Goal: Task Accomplishment & Management: Use online tool/utility

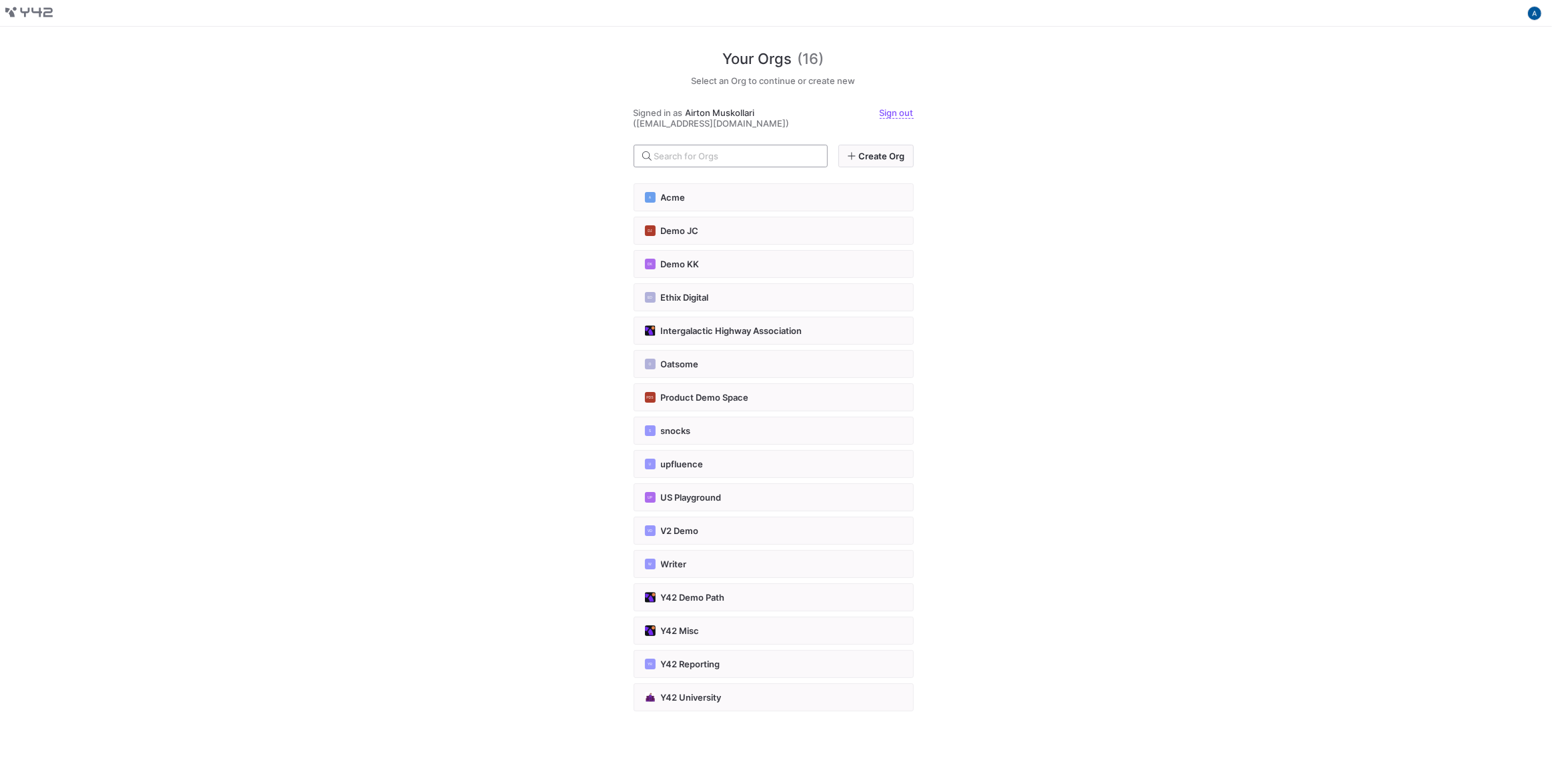
click at [736, 152] on input "text" at bounding box center [735, 156] width 162 height 11
click at [730, 619] on button "Y42 Misc" at bounding box center [773, 630] width 280 height 28
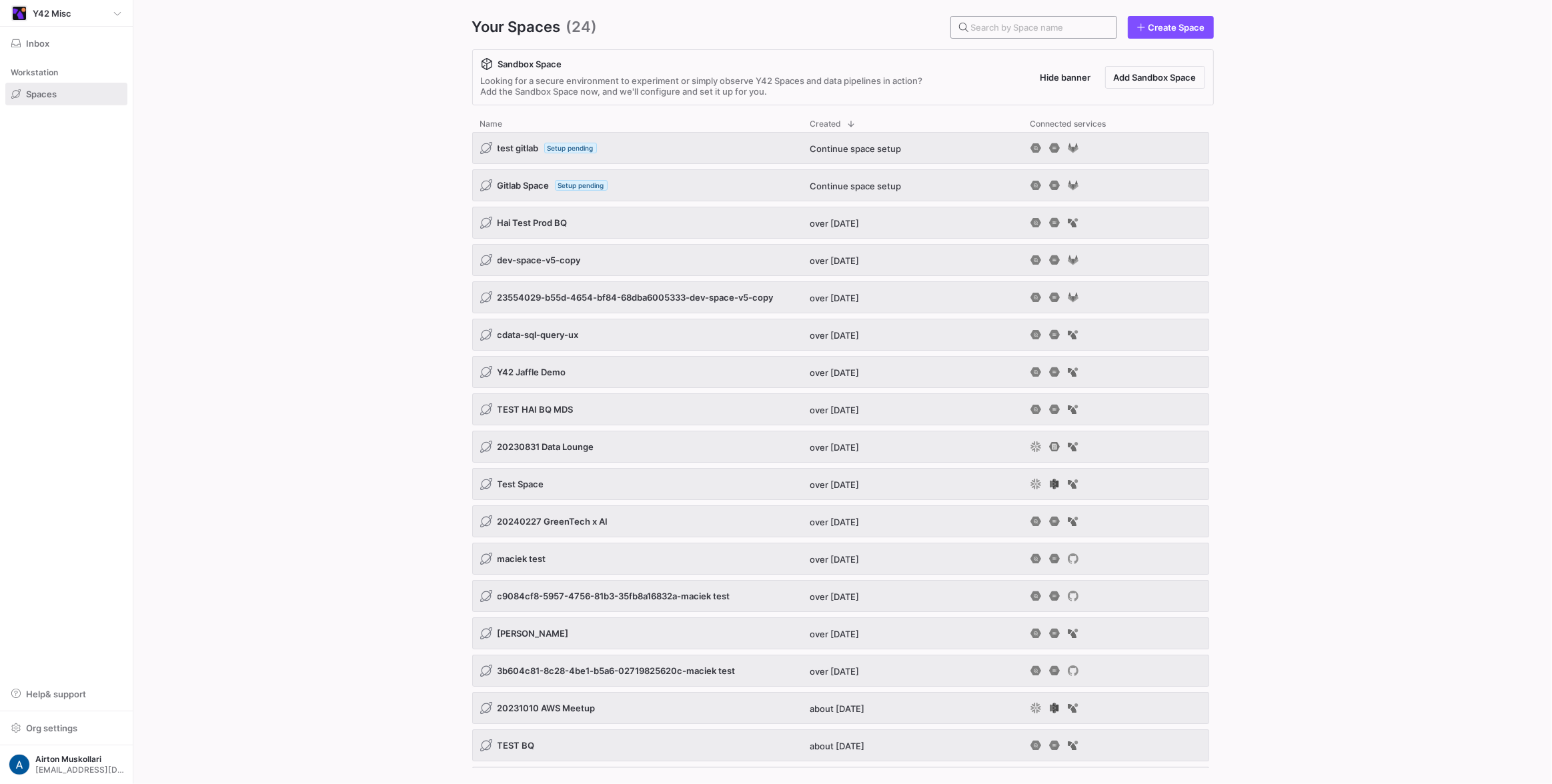
click at [996, 23] on input "text" at bounding box center [1039, 27] width 135 height 11
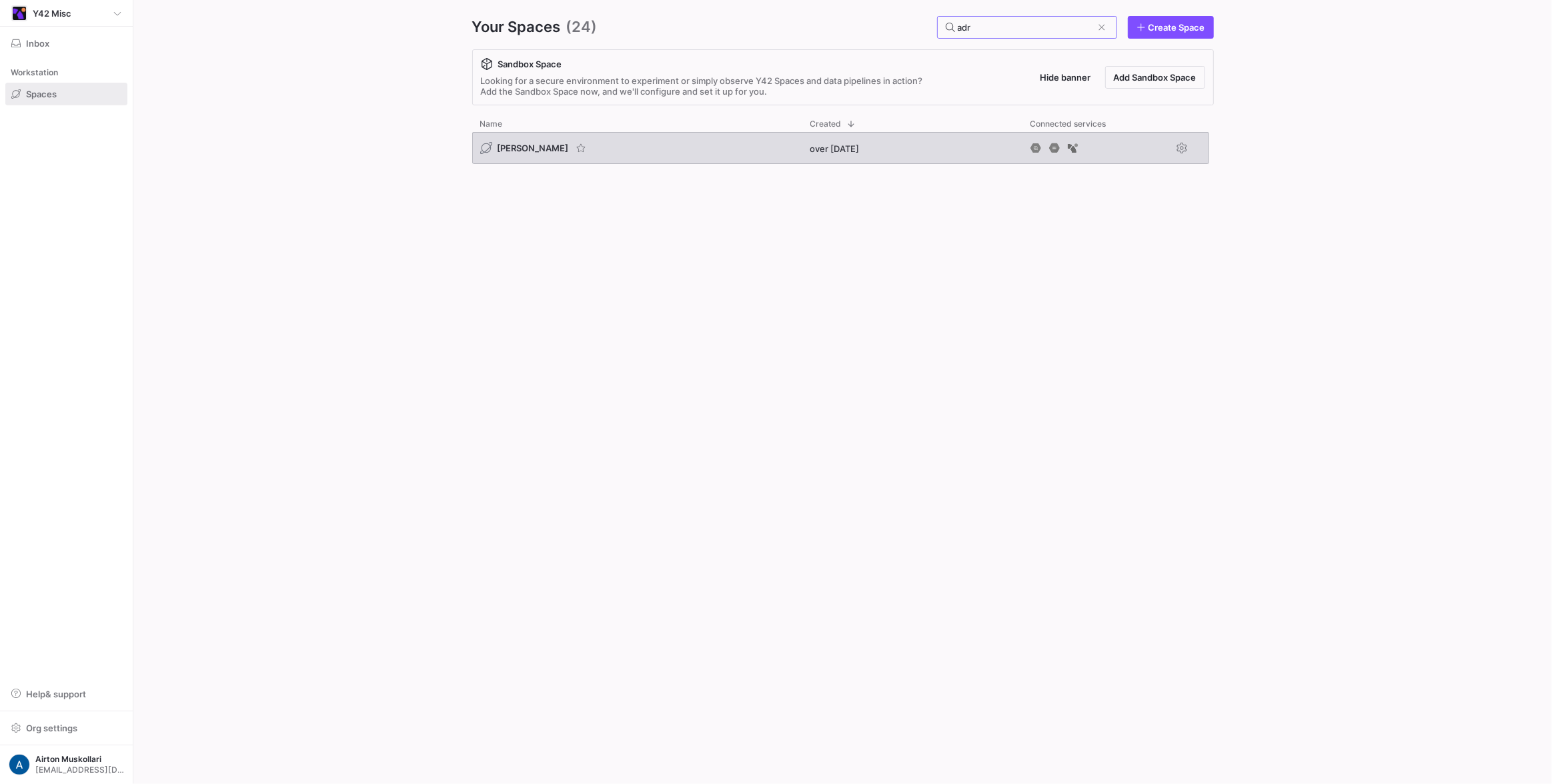
type input "adr"
click at [504, 146] on span "adrian bq" at bounding box center [533, 148] width 71 height 11
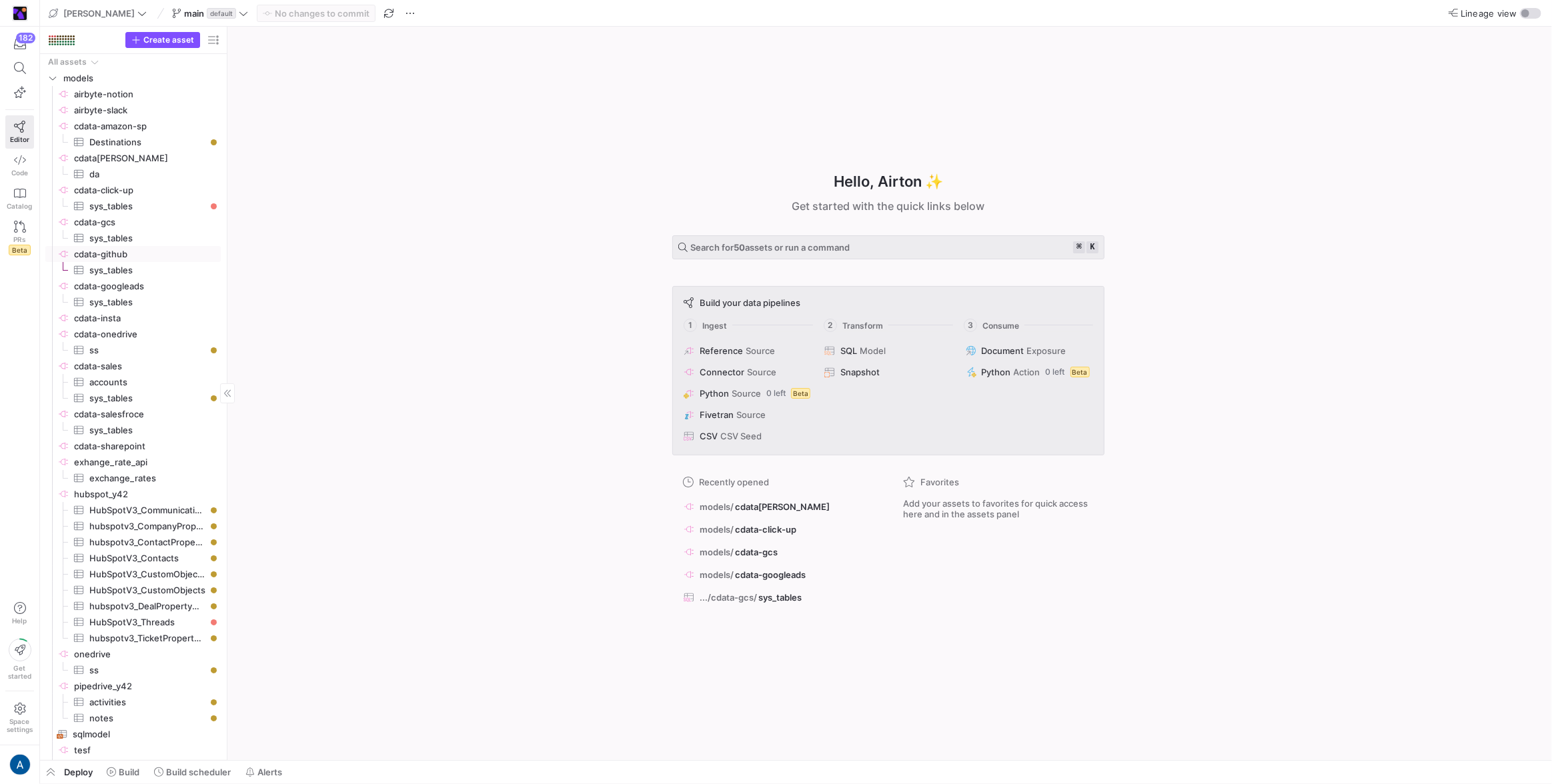
click at [144, 250] on span "cdata-github​​​​​​​​" at bounding box center [147, 254] width 146 height 15
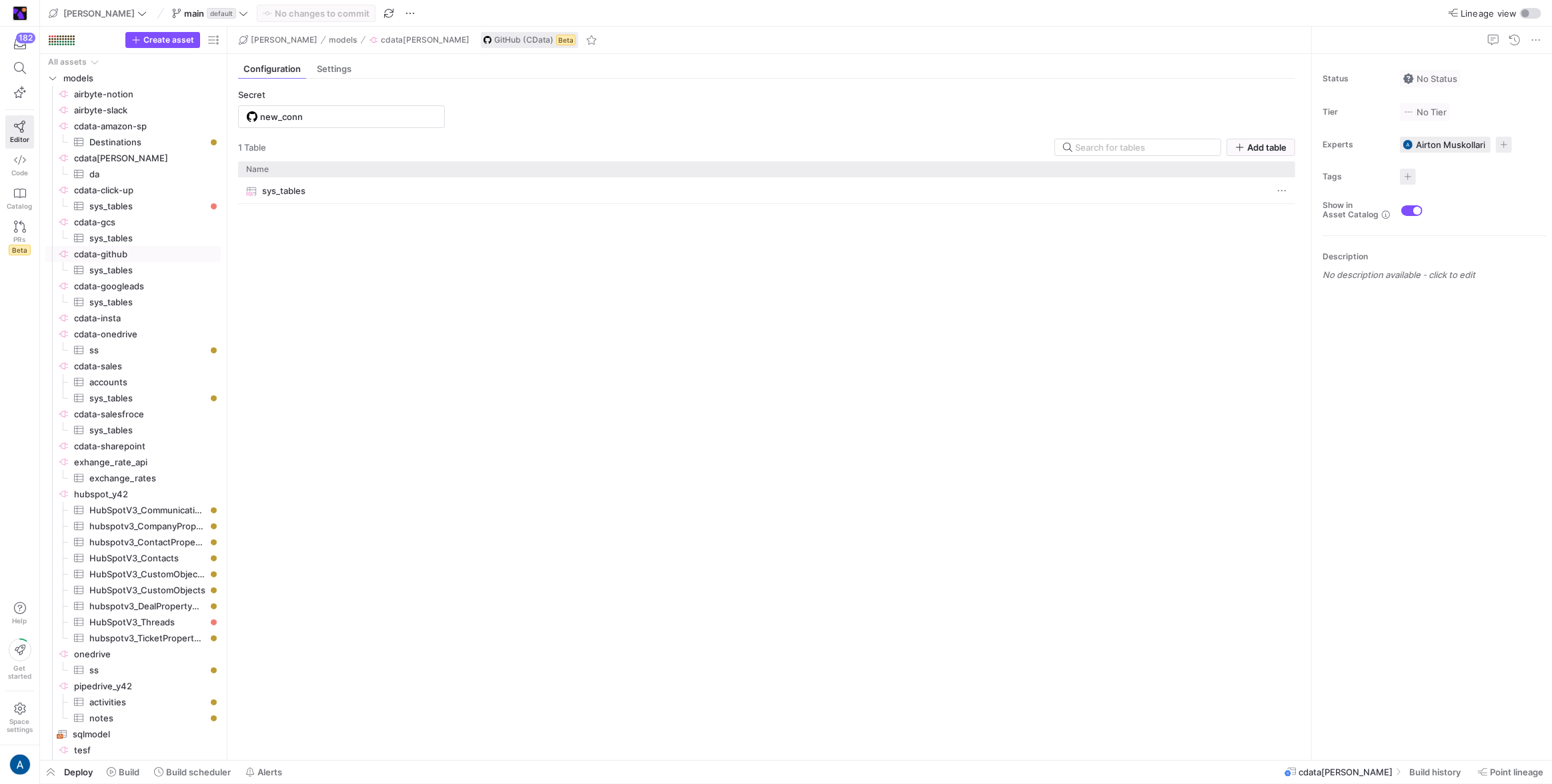
click at [383, 130] on y42-source-config-entity-configuration-tables-view "Secret new_conn 1 Table Add table Drag here to set row groups Drag here to set …" at bounding box center [766, 419] width 1057 height 660
click at [385, 122] on input "new_conn" at bounding box center [348, 117] width 176 height 11
click at [433, 169] on span at bounding box center [412, 170] width 53 height 21
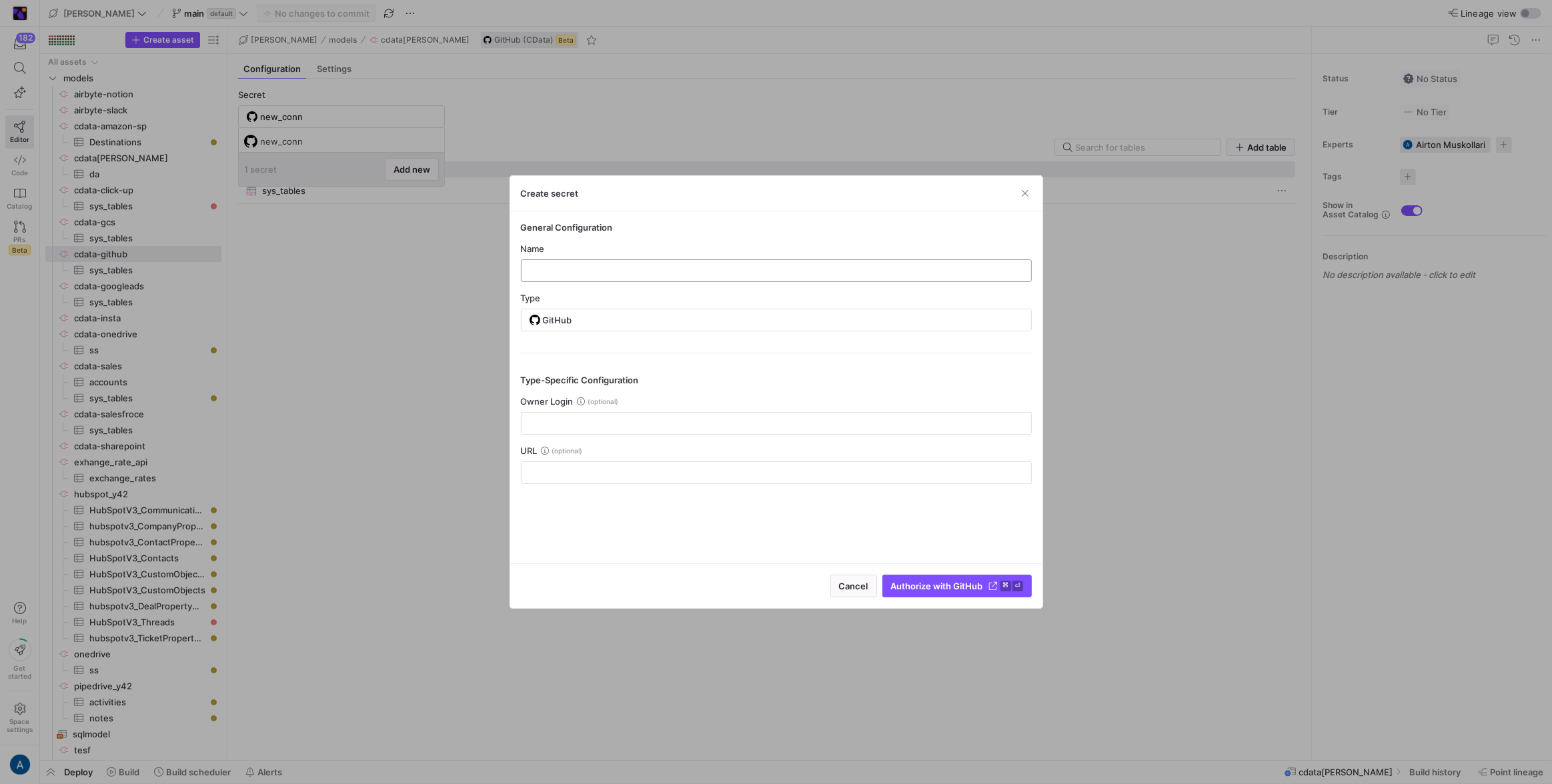
click at [565, 266] on input "text" at bounding box center [776, 270] width 488 height 11
type input "cdata-github"
click at [633, 362] on div "Type-Specific Configuration Owner Login URL" at bounding box center [776, 418] width 511 height 132
click at [936, 587] on span "Authorize with GitHub" at bounding box center [937, 586] width 92 height 11
type input "cdata-github"
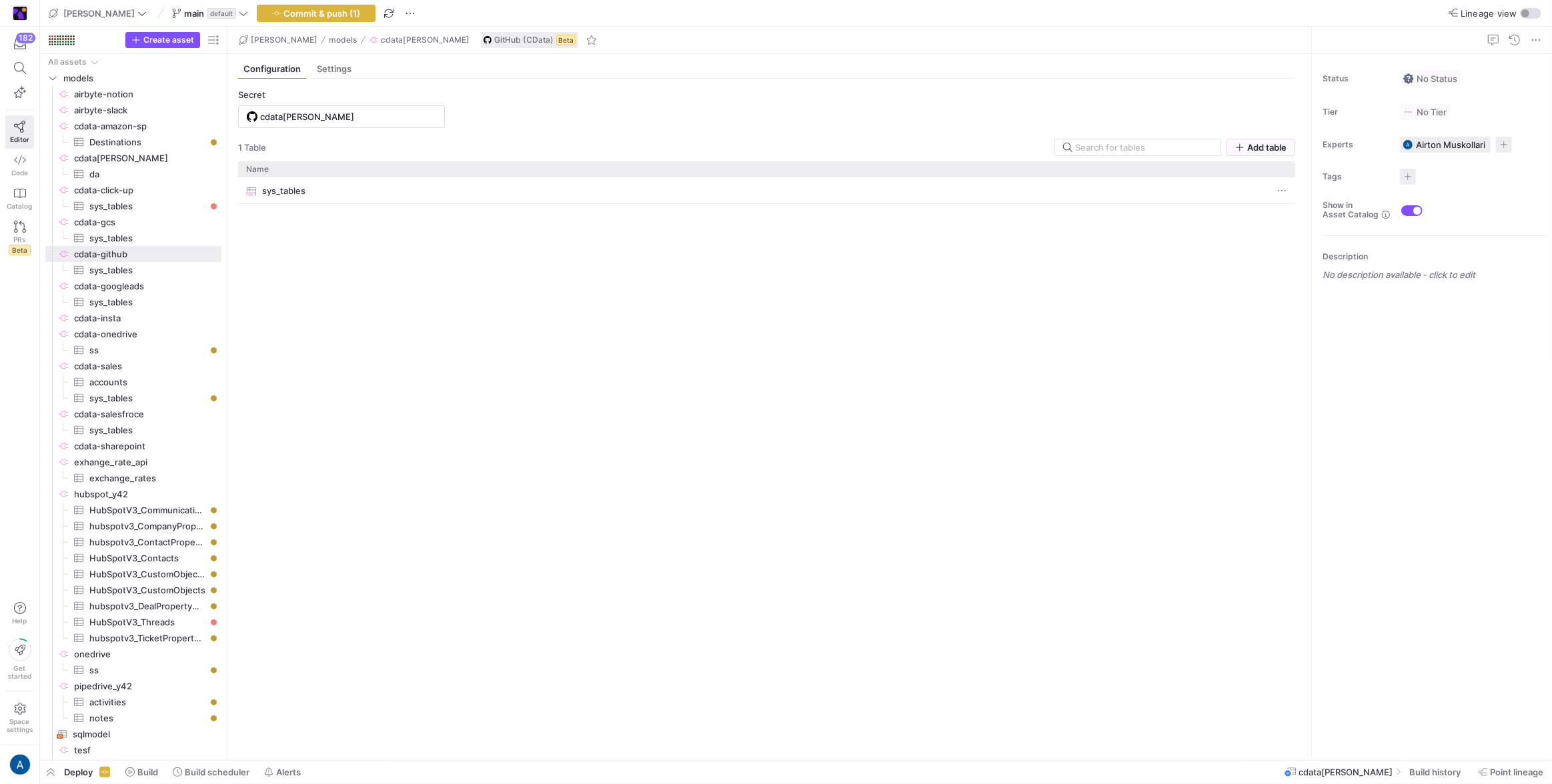
click at [683, 303] on div "sys_tables" at bounding box center [766, 463] width 1057 height 572
click at [295, 11] on span "Commit & push (1)" at bounding box center [322, 13] width 77 height 11
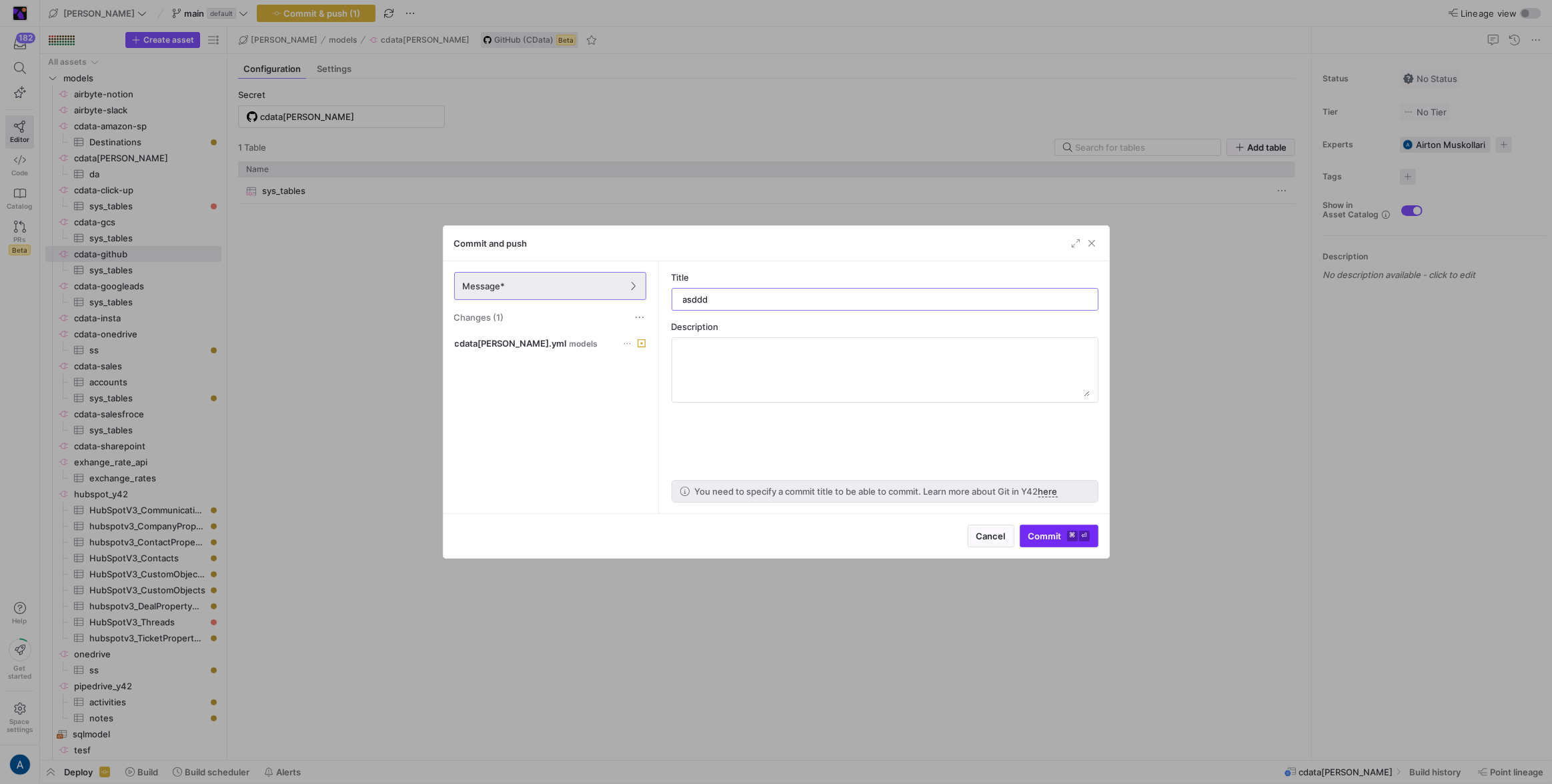
type input "asddd"
click at [1057, 530] on span "submit" at bounding box center [1060, 536] width 77 height 21
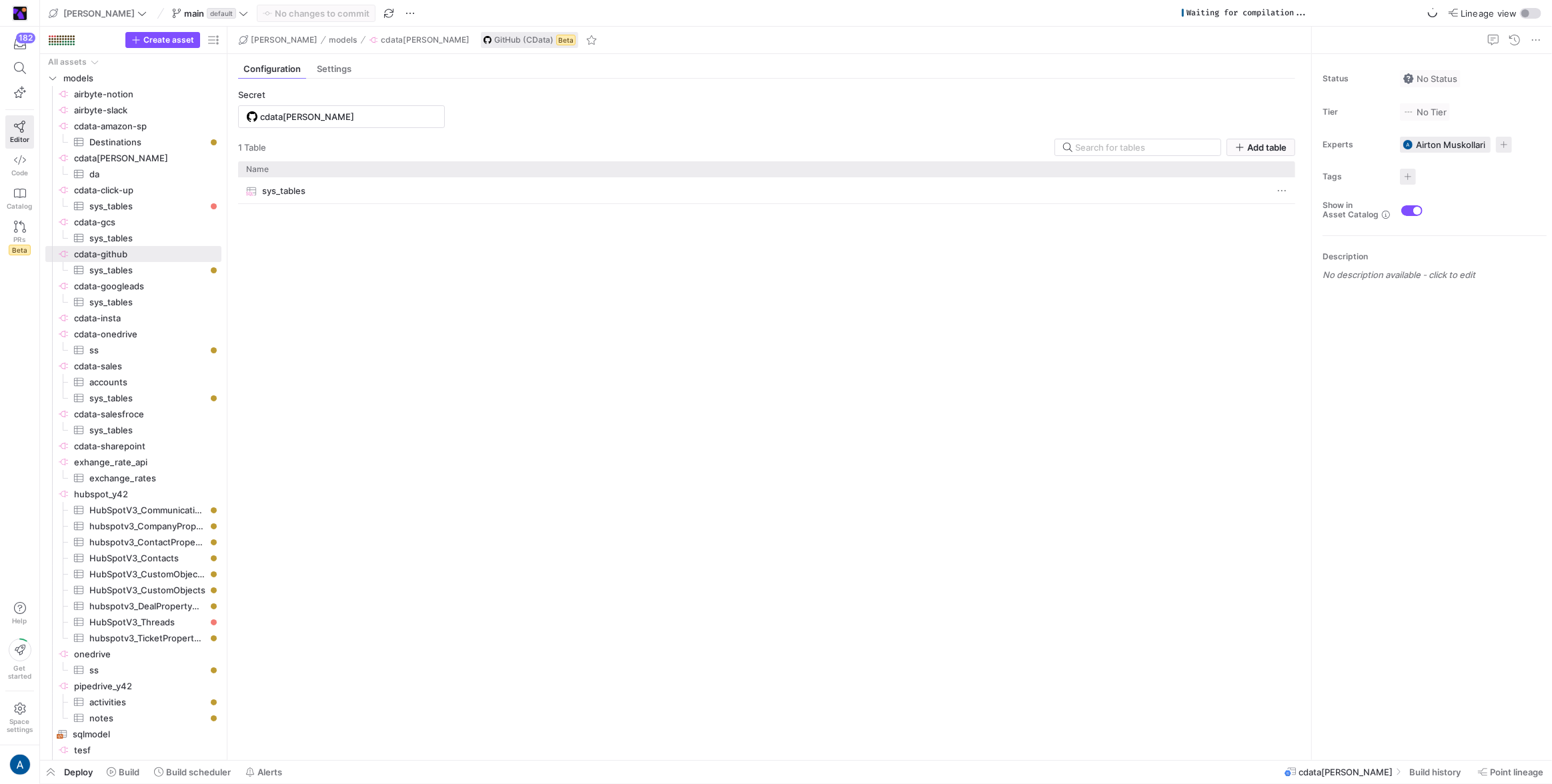
click at [345, 200] on div "sys_tables" at bounding box center [754, 191] width 1016 height 26
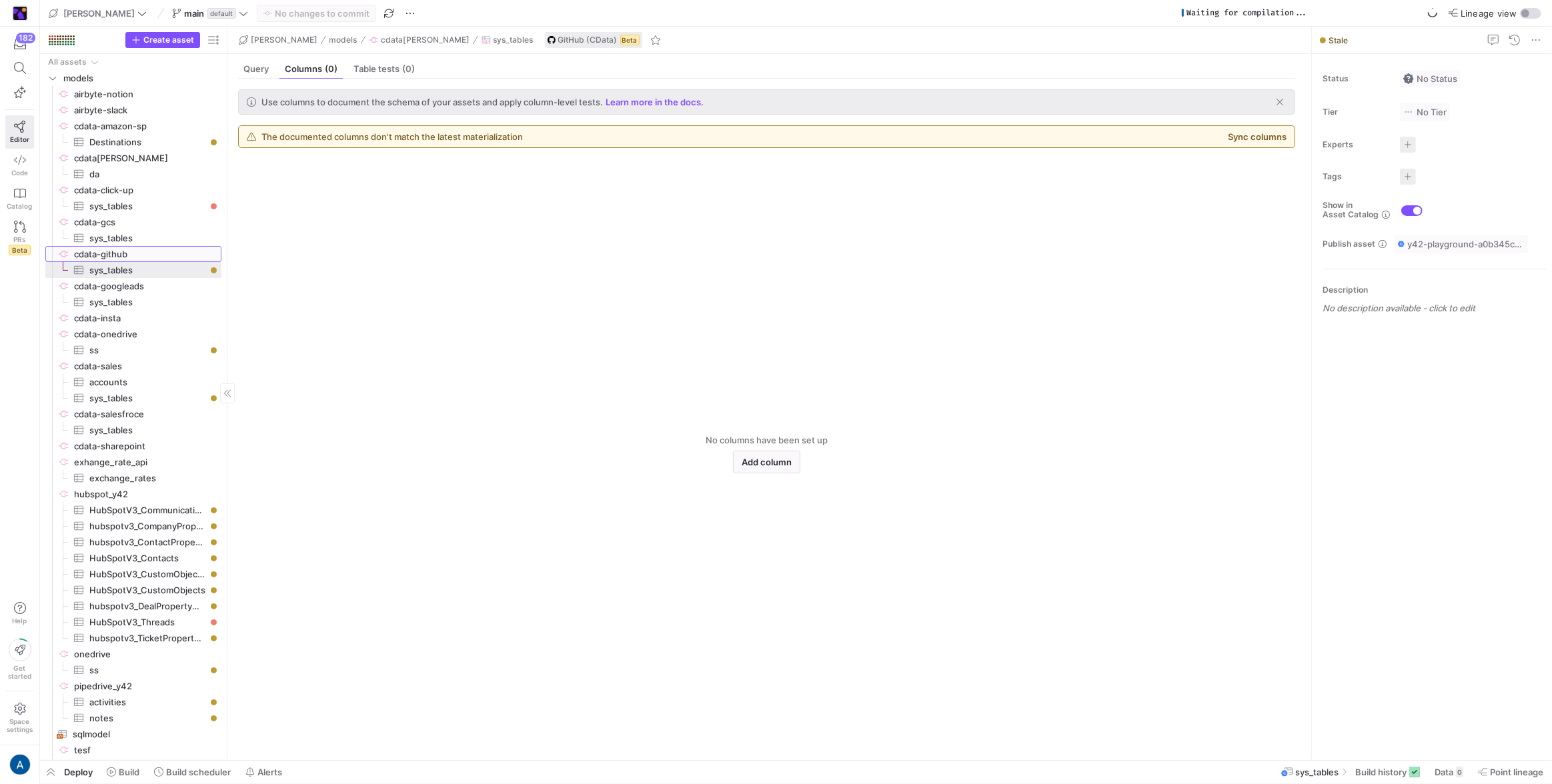
click at [99, 254] on span "cdata-github​​​​​​​​" at bounding box center [147, 254] width 146 height 15
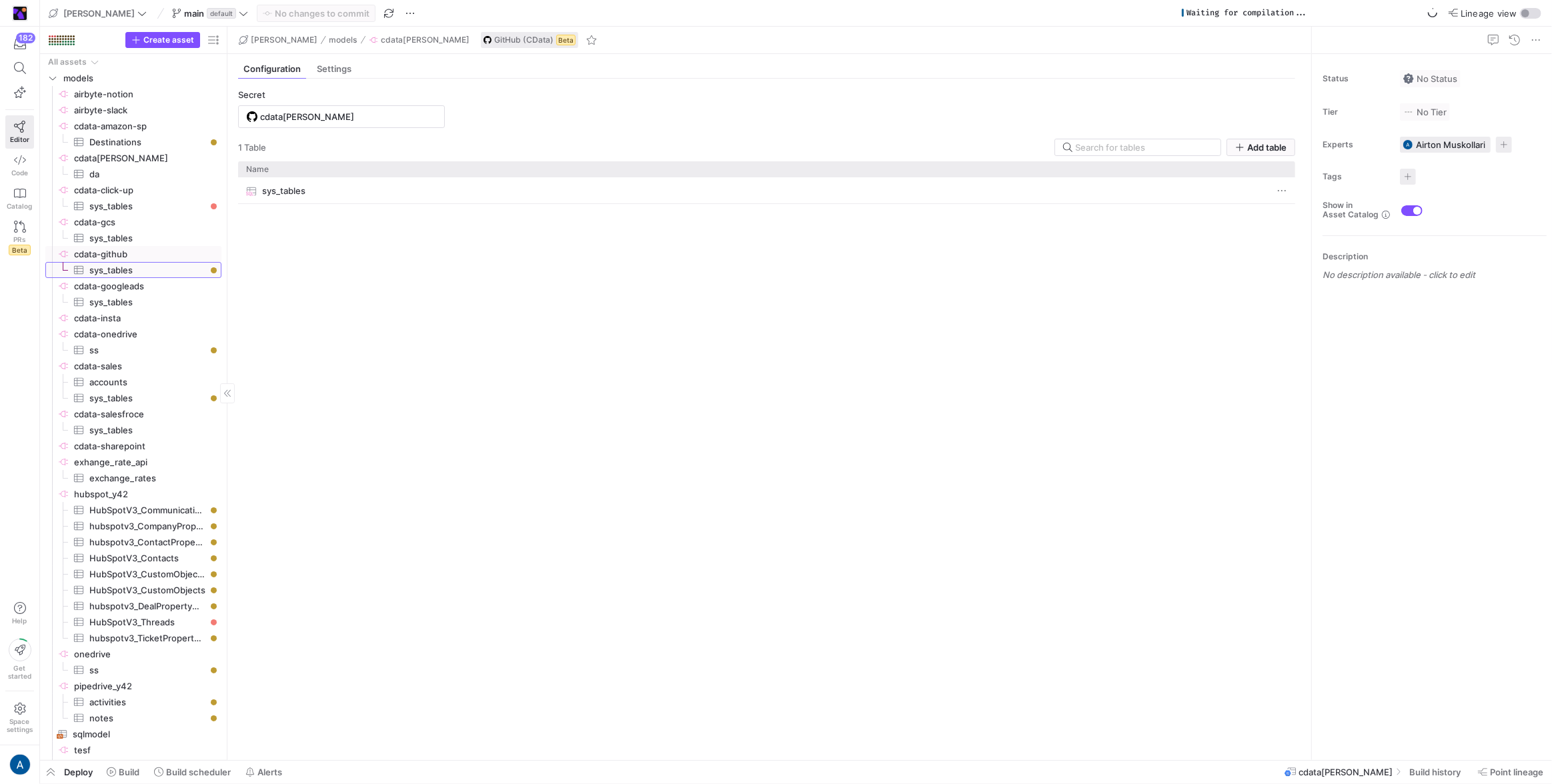
click at [104, 270] on span "sys_tables​​​​​​​​​" at bounding box center [148, 270] width 117 height 15
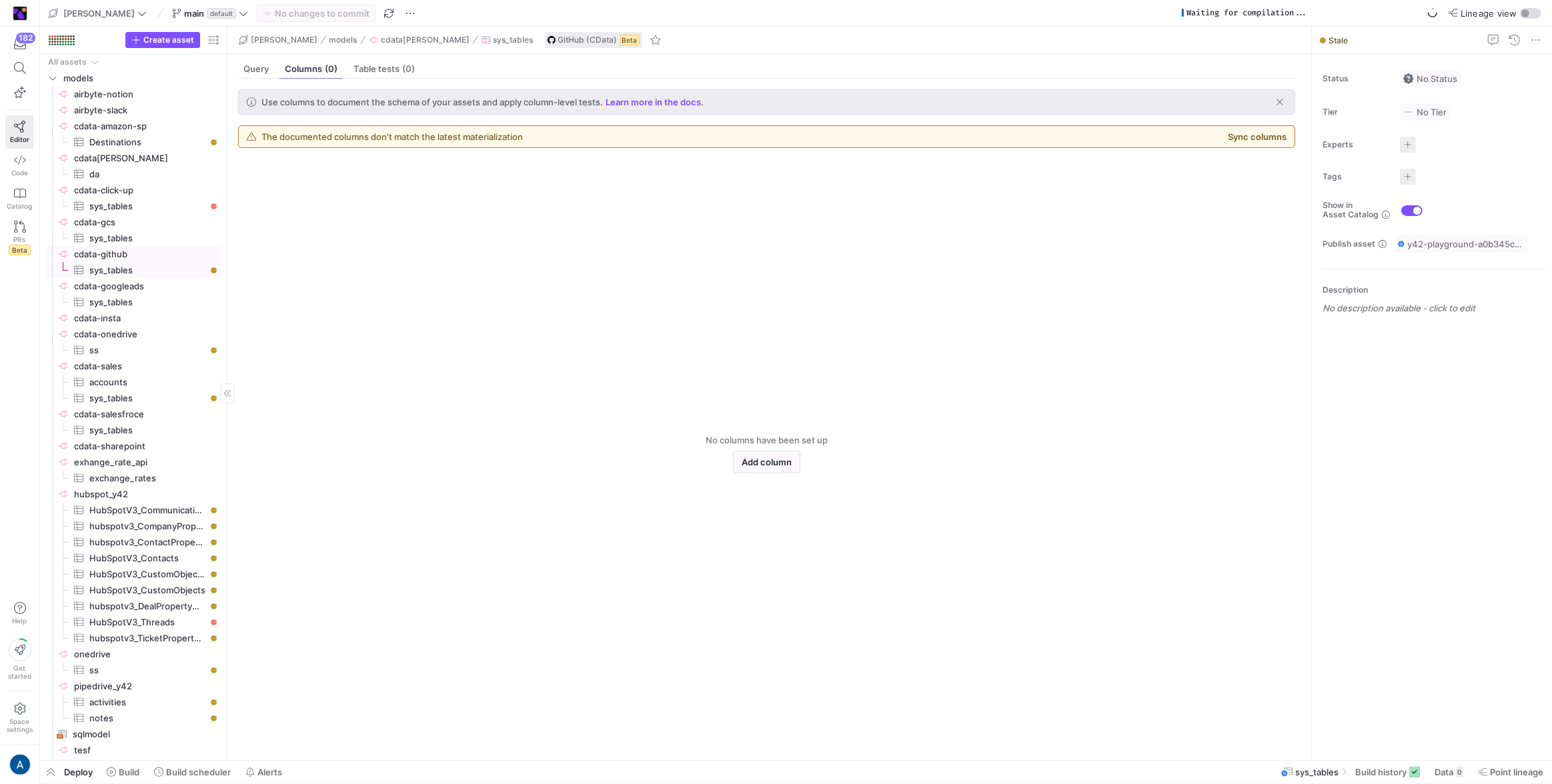
click at [122, 250] on span "cdata-github​​​​​​​​" at bounding box center [147, 254] width 146 height 15
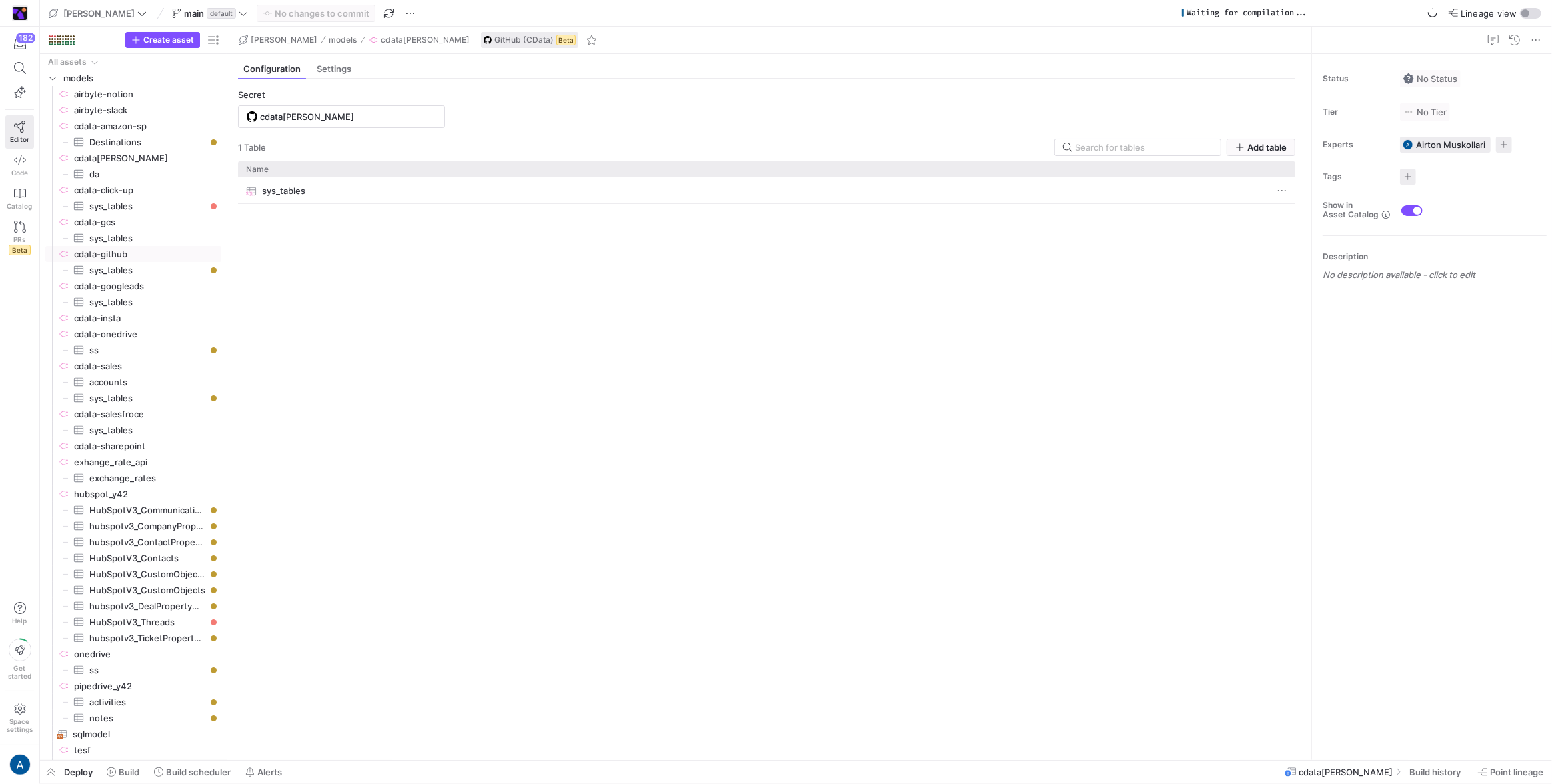
click at [1305, 138] on div "Configuration Settings Secret cdata-github 1 Table Add table Drag here to set r…" at bounding box center [769, 407] width 1084 height 706
click at [1280, 146] on span "Add table" at bounding box center [1267, 148] width 39 height 11
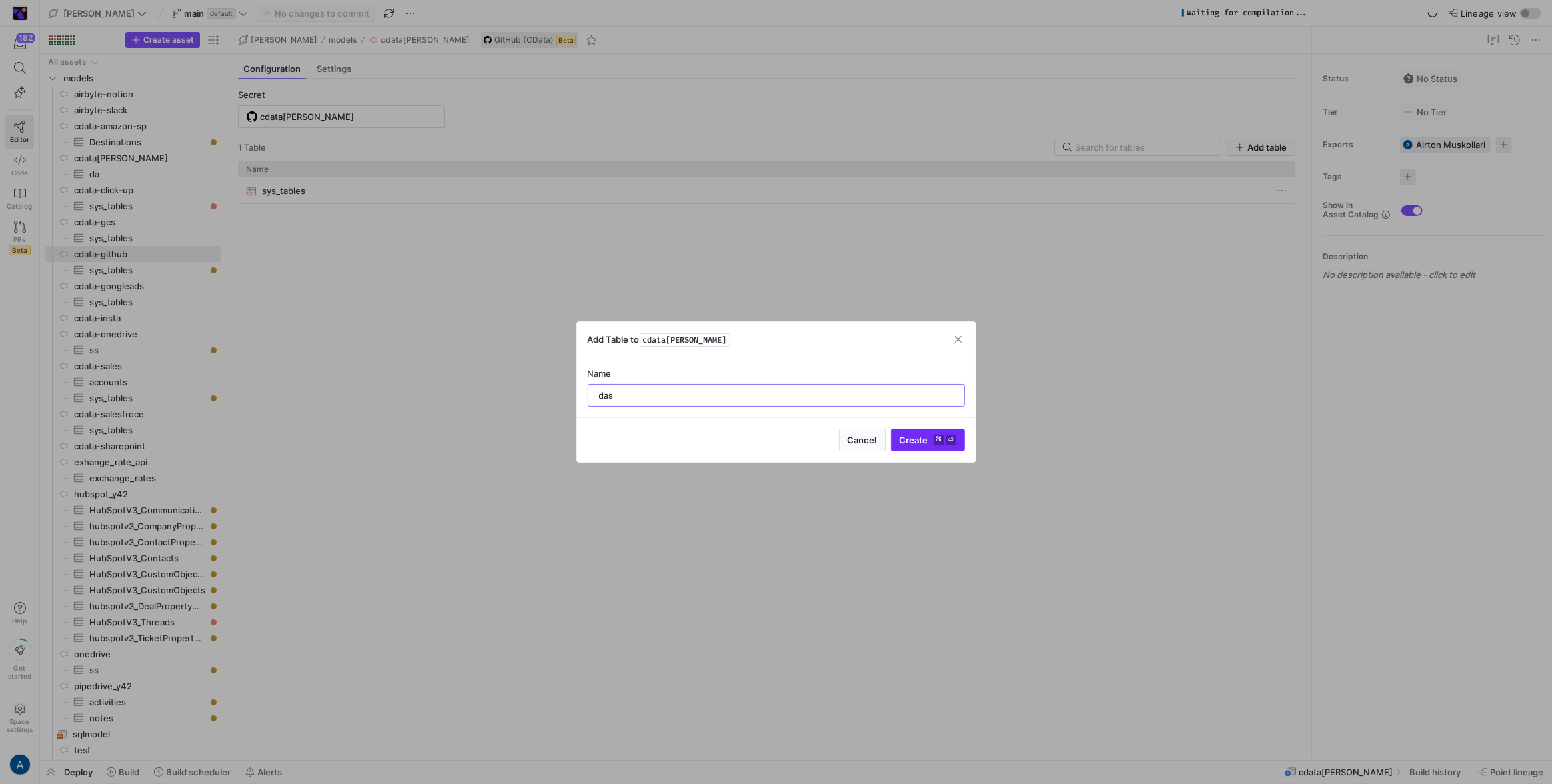
type input "das"
click at [927, 450] on span "submit" at bounding box center [928, 440] width 73 height 21
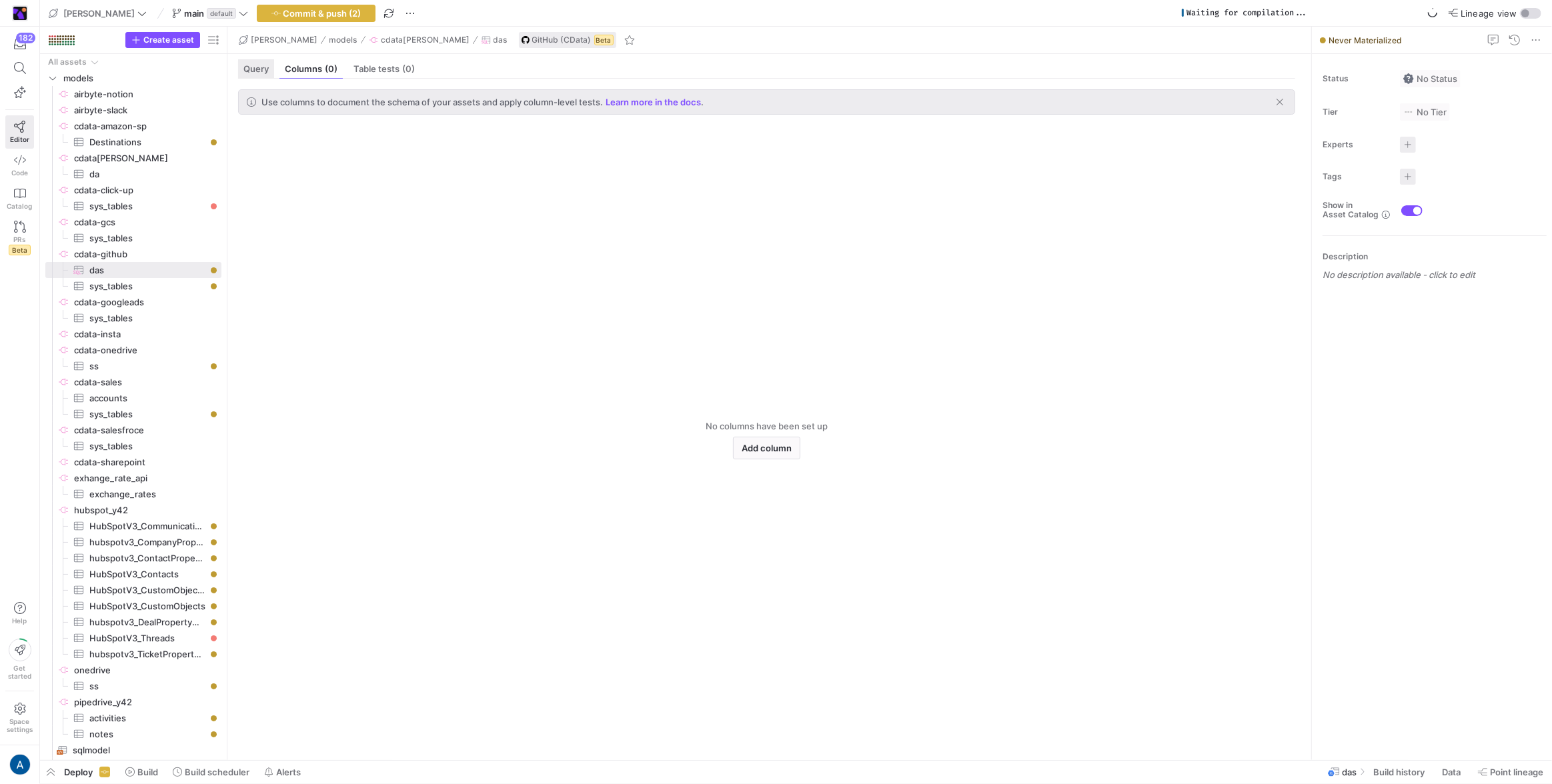
click at [268, 71] on span "Query" at bounding box center [256, 69] width 25 height 9
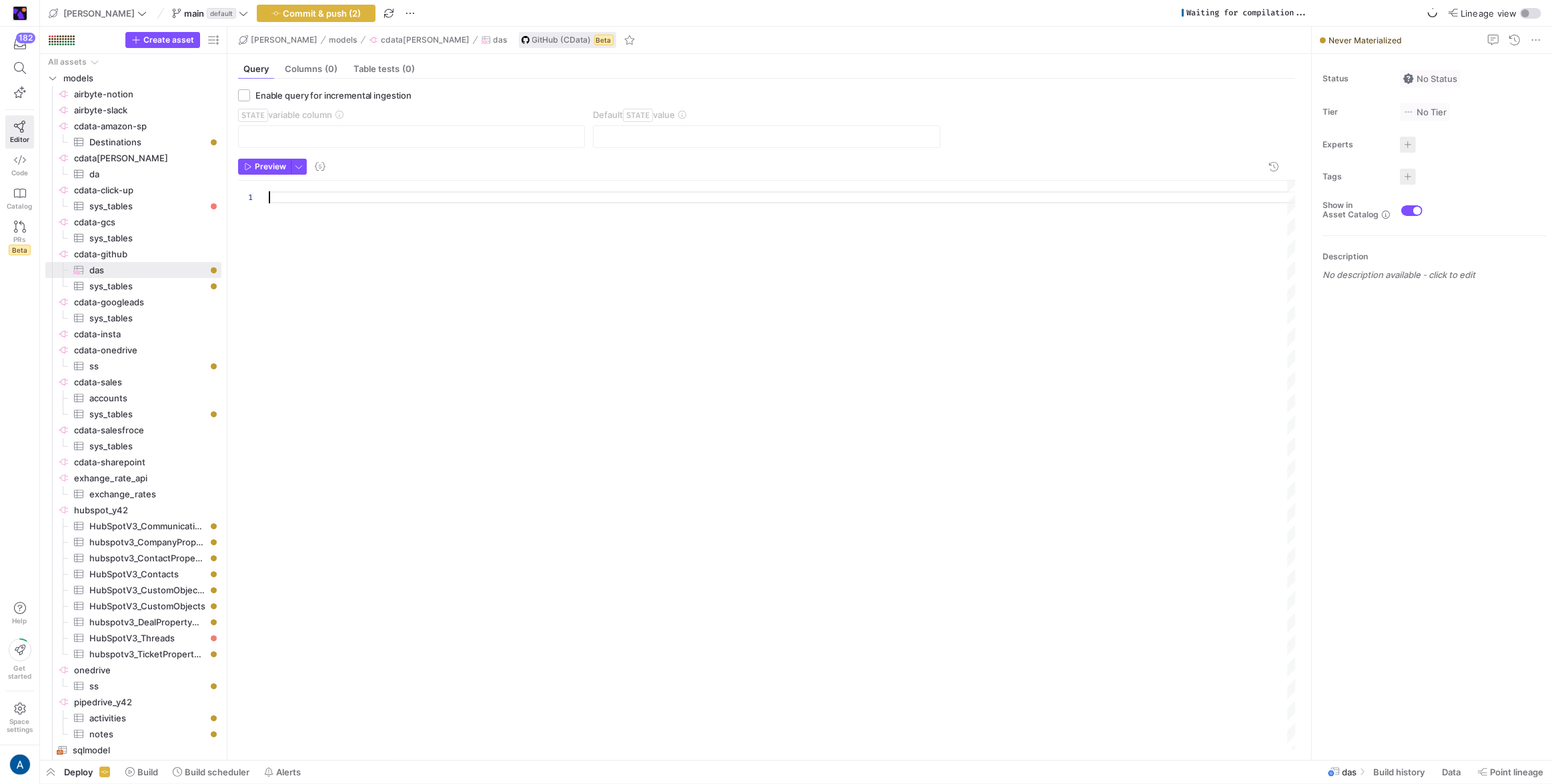
click at [307, 203] on div at bounding box center [782, 465] width 1028 height 570
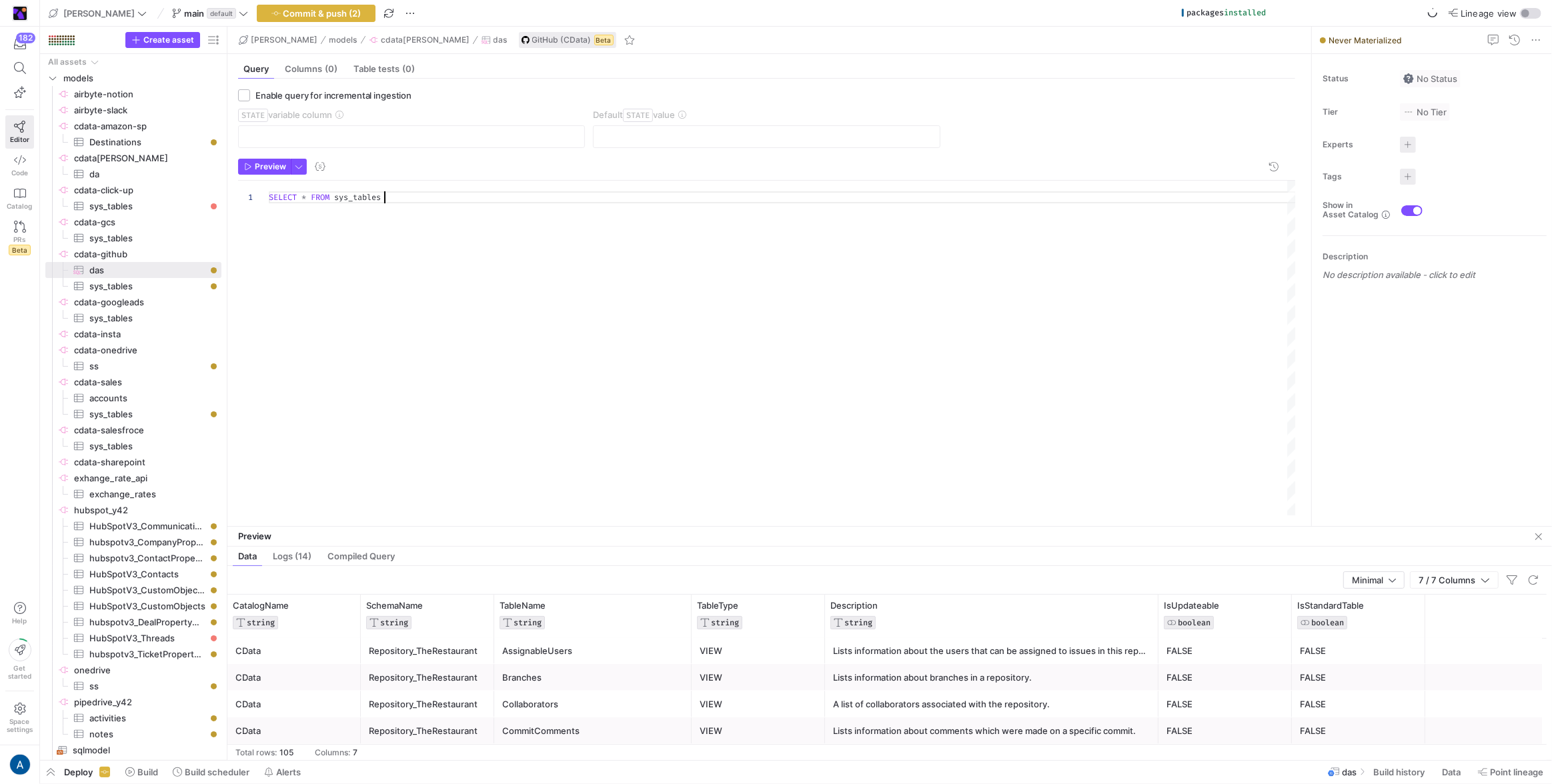
scroll to position [1559, 0]
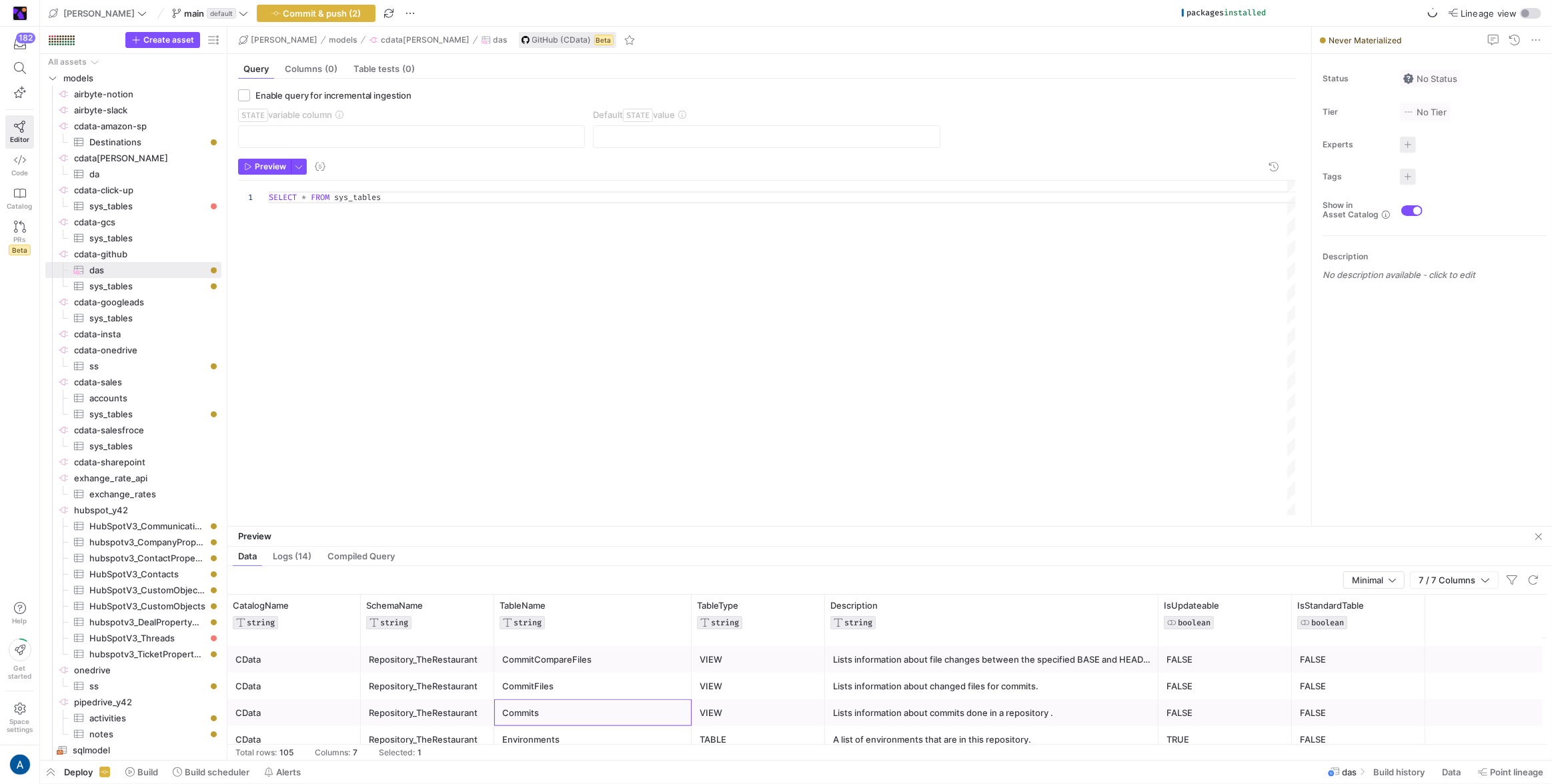
click at [591, 713] on div "Commits" at bounding box center [593, 713] width 182 height 26
click at [375, 196] on div "SELECT * FROM sys_tables" at bounding box center [782, 349] width 1028 height 335
click at [267, 166] on span "Preview" at bounding box center [270, 167] width 31 height 9
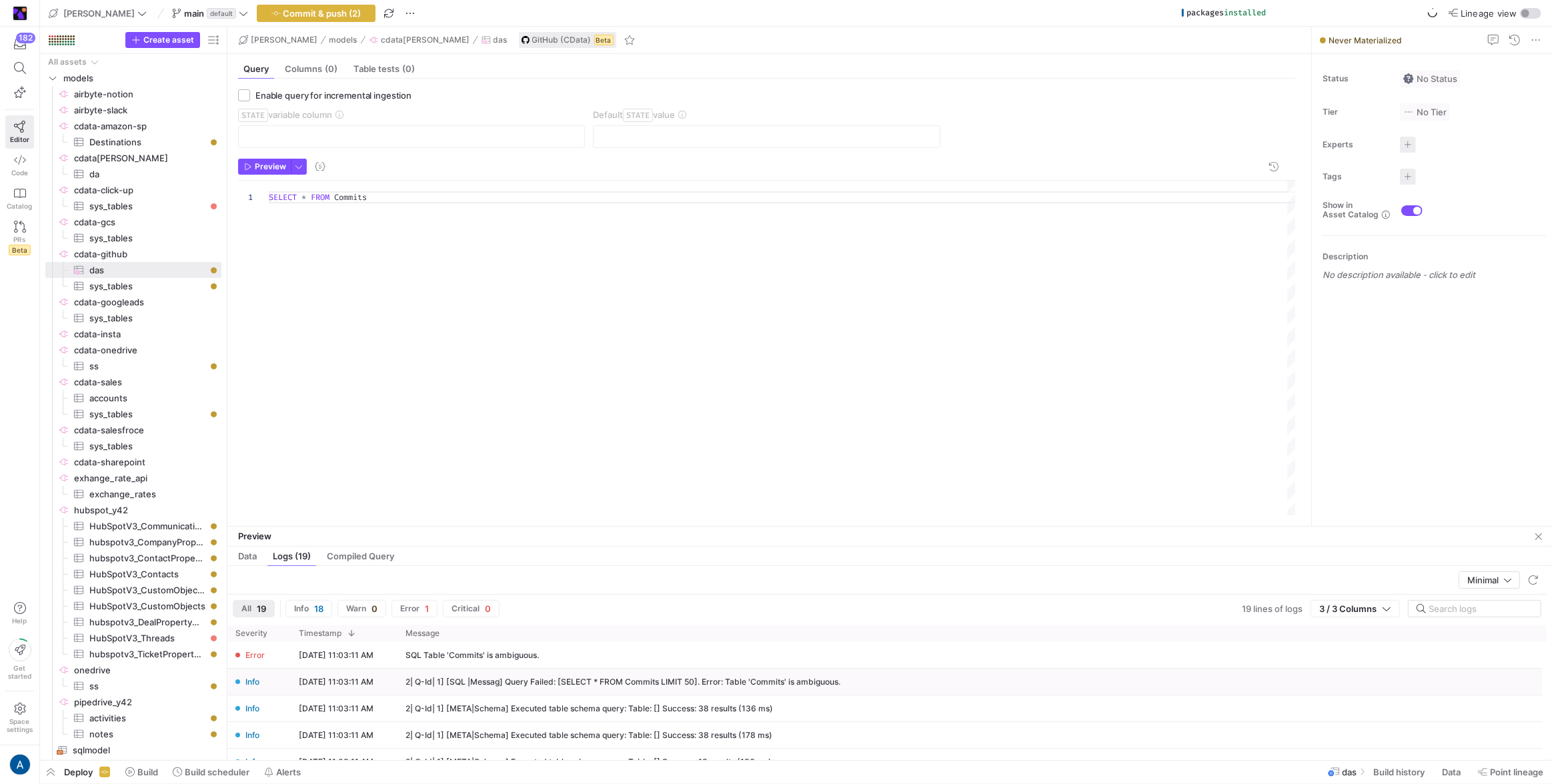
click at [806, 678] on div "2| Q-Id| 1] [SQL |Messag] Query Failed: [SELECT * FROM Commits LIMIT 50]. Error…" at bounding box center [623, 682] width 435 height 9
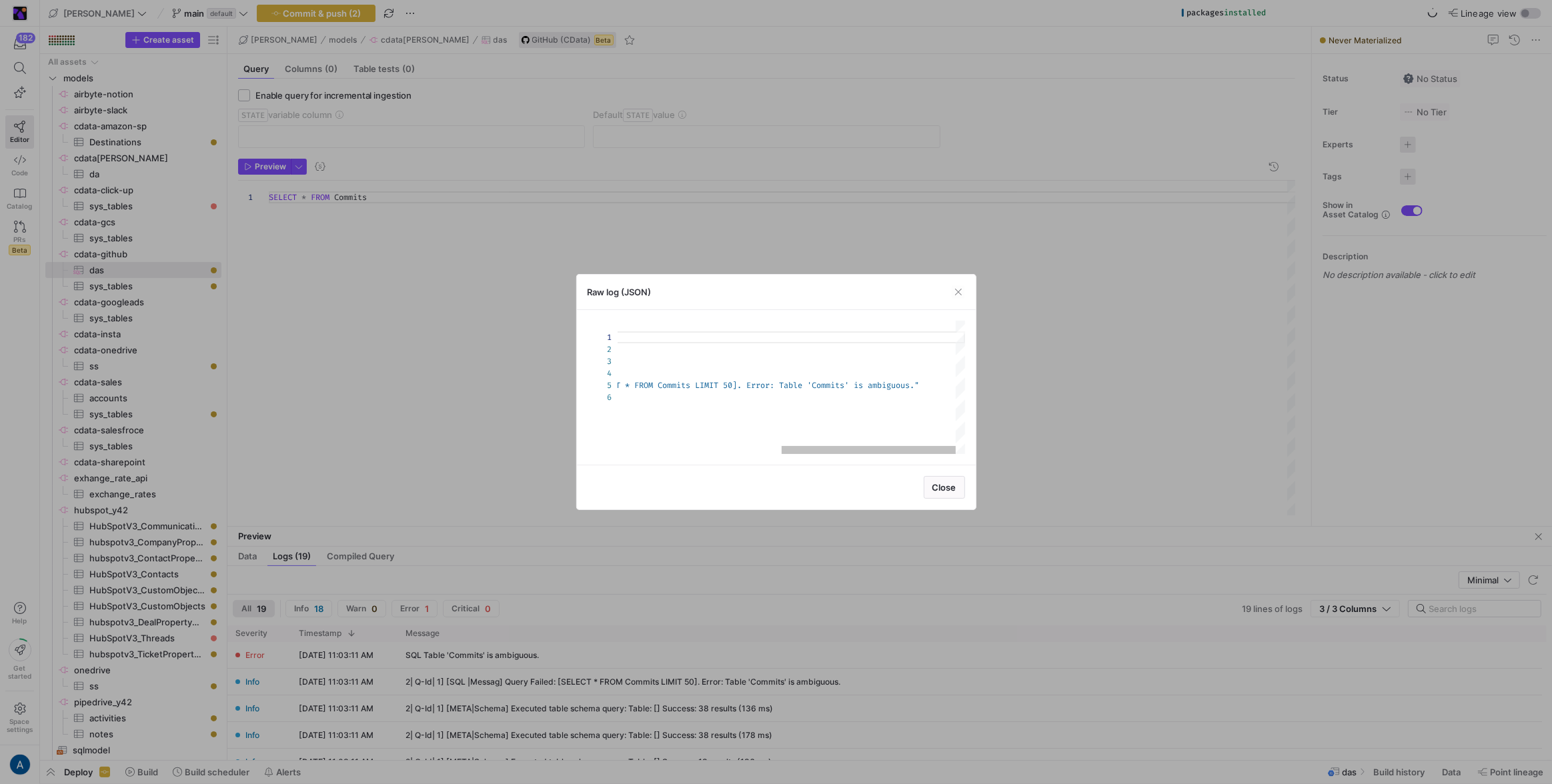
click at [905, 389] on div "{ "id" : "1760432591430" , "written_at" : 1760432591430 , "severity" : "Info" ,…" at bounding box center [629, 387] width 671 height 134
click at [933, 484] on span "Close" at bounding box center [945, 487] width 24 height 11
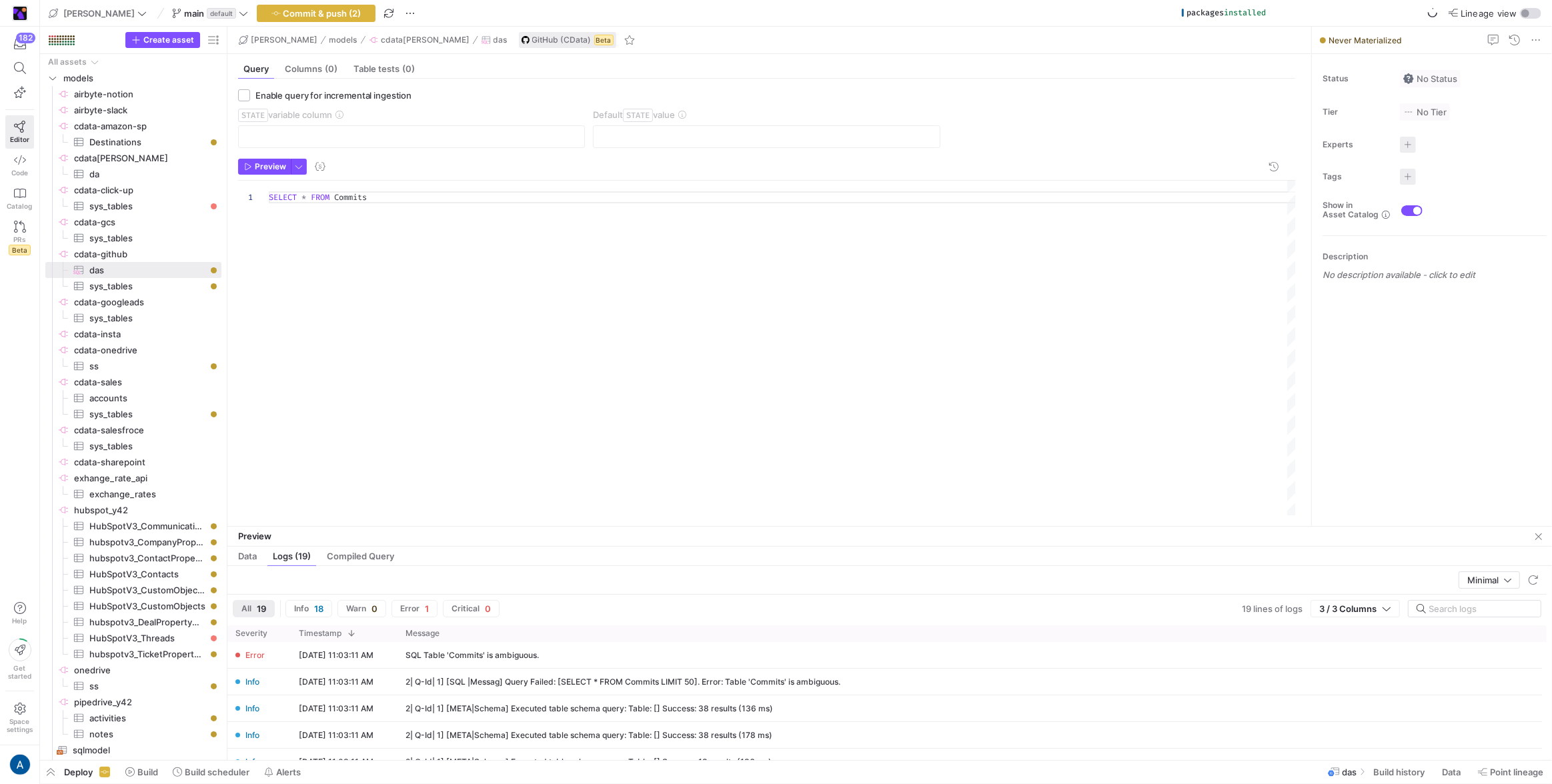
click at [472, 405] on div "SELECT * FROM Commits" at bounding box center [782, 349] width 1028 height 335
click at [267, 172] on span "button" at bounding box center [264, 167] width 51 height 15
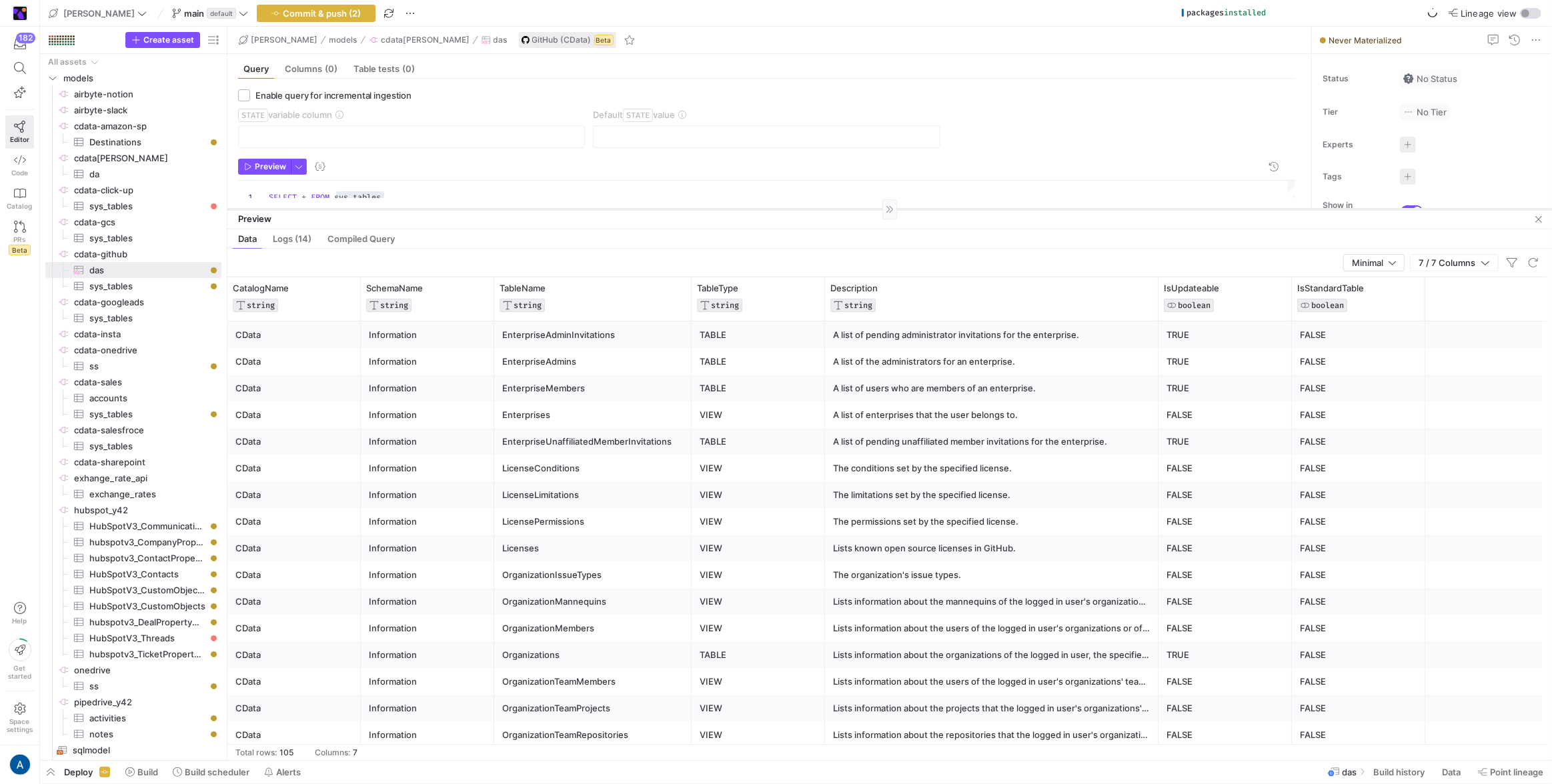
drag, startPoint x: 571, startPoint y: 526, endPoint x: 525, endPoint y: 208, distance: 321.3
click at [525, 208] on div at bounding box center [889, 208] width 1325 height 1
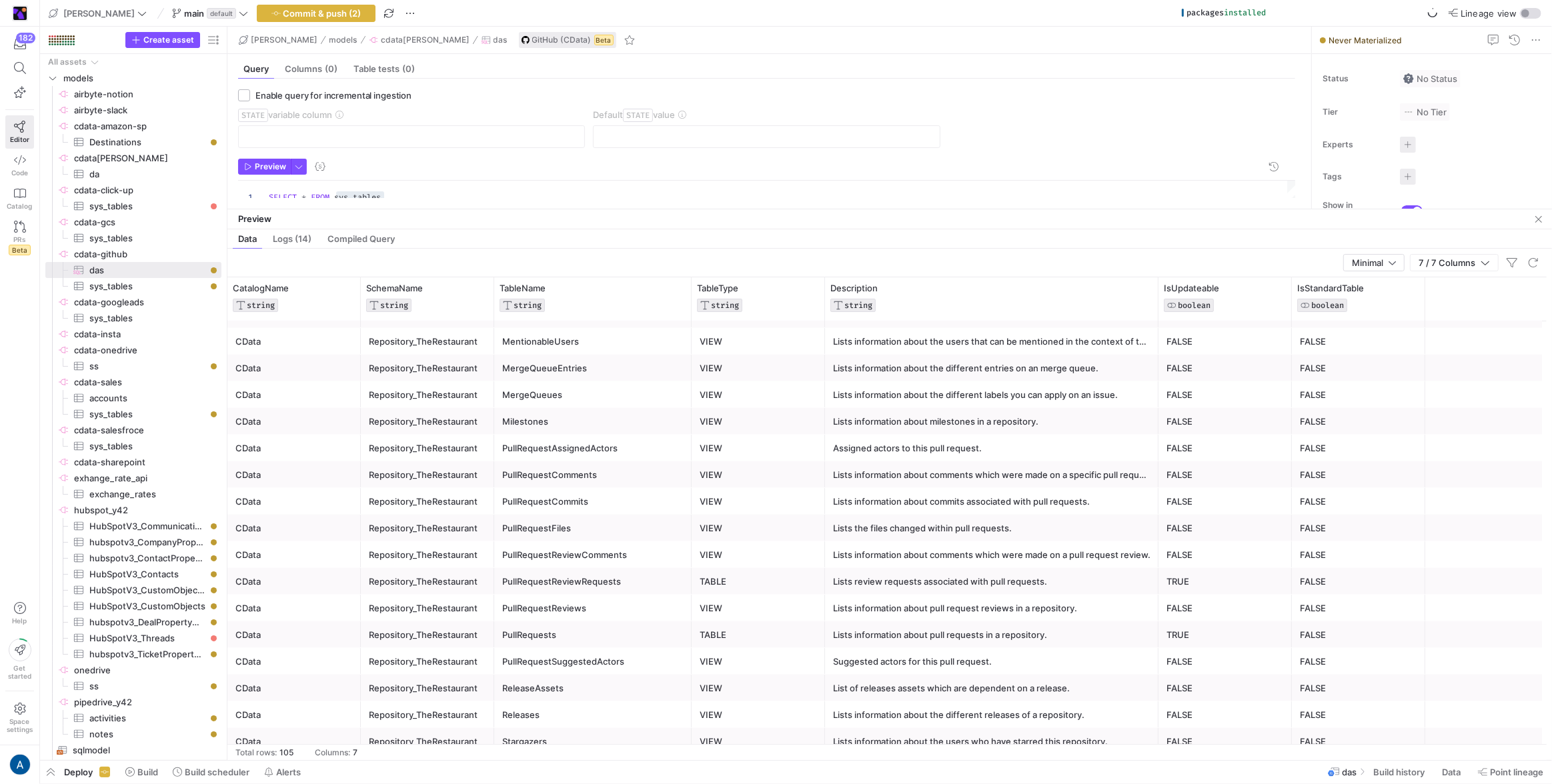
scroll to position [2116, 0]
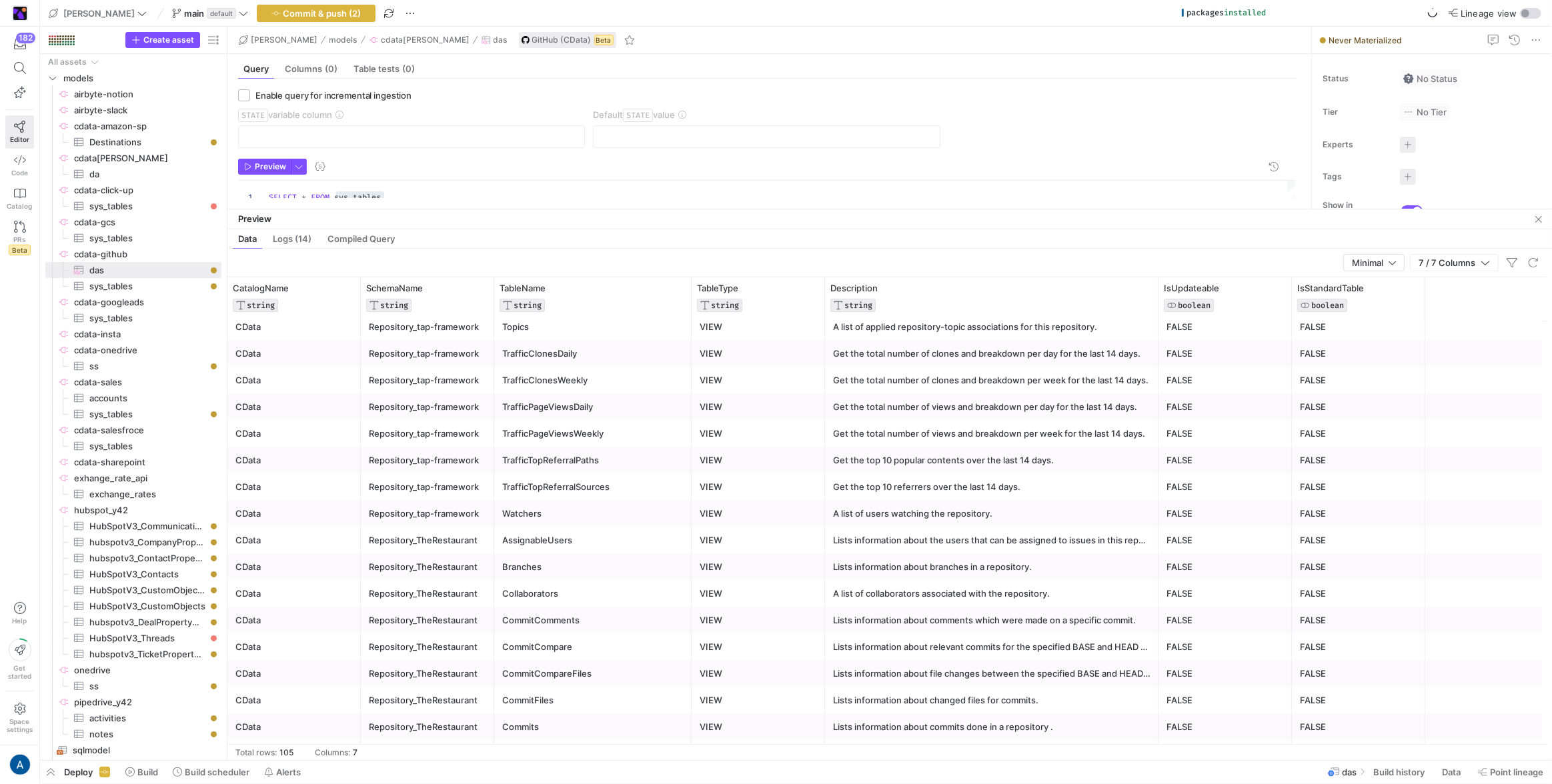
click at [545, 563] on div "Branches" at bounding box center [593, 567] width 182 height 26
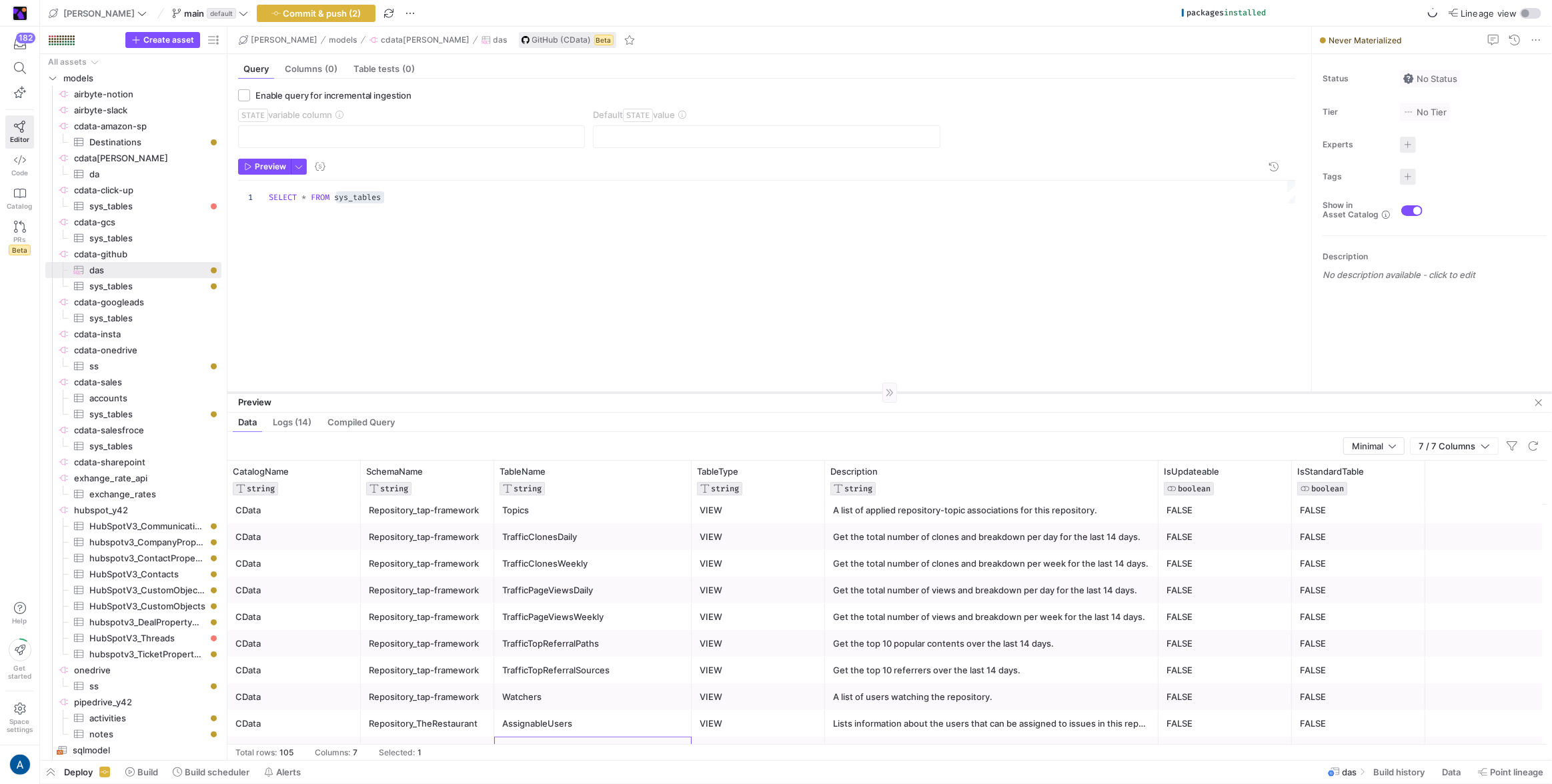
drag, startPoint x: 466, startPoint y: 207, endPoint x: 460, endPoint y: 391, distance: 184.1
click at [460, 392] on div at bounding box center [889, 392] width 1325 height 1
click at [363, 196] on div "SELECT * FROM sys_tables" at bounding box center [782, 282] width 1028 height 202
type textarea "SELECT * FROM Branches"
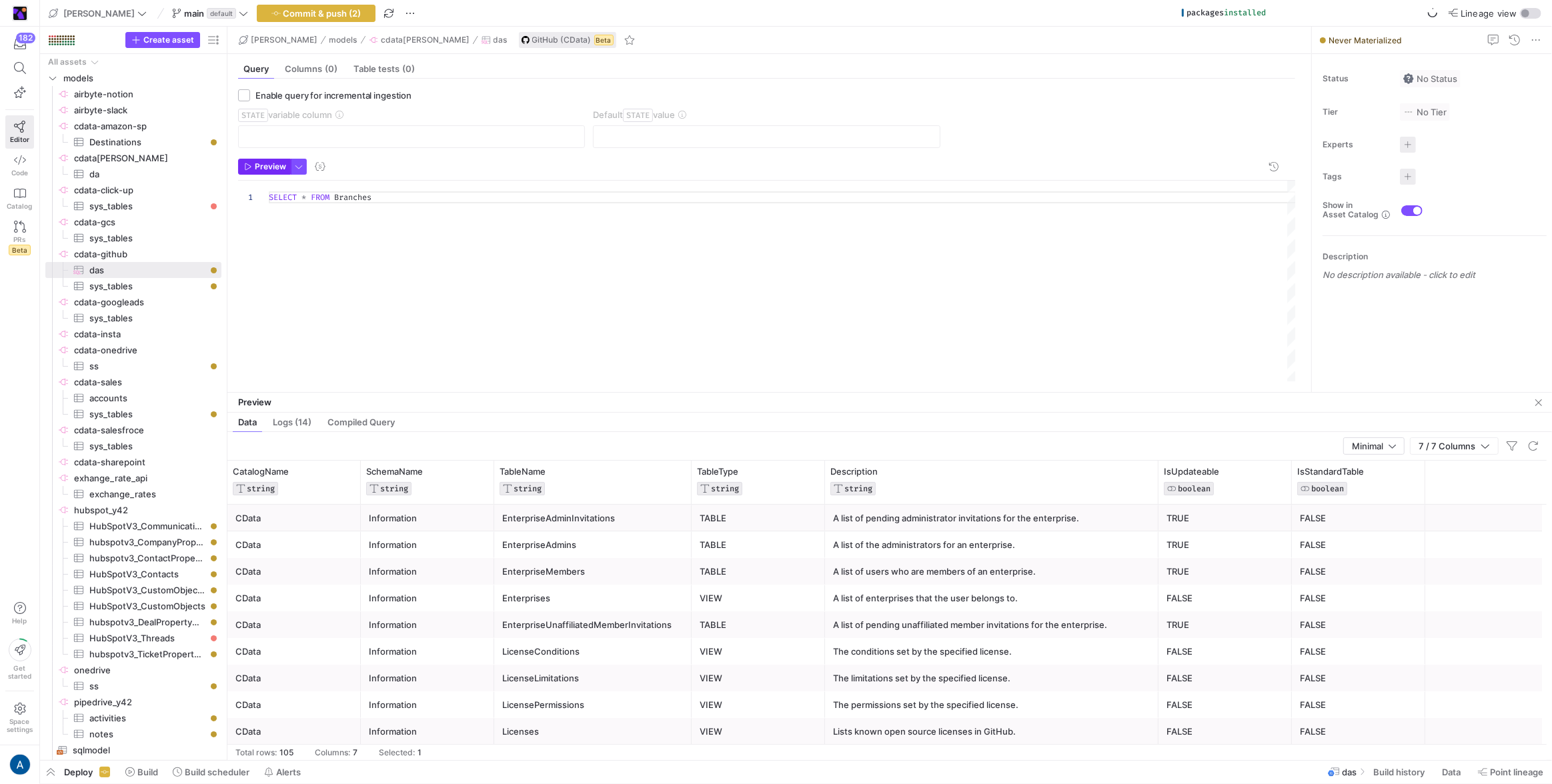
click at [251, 161] on span "button" at bounding box center [264, 167] width 51 height 15
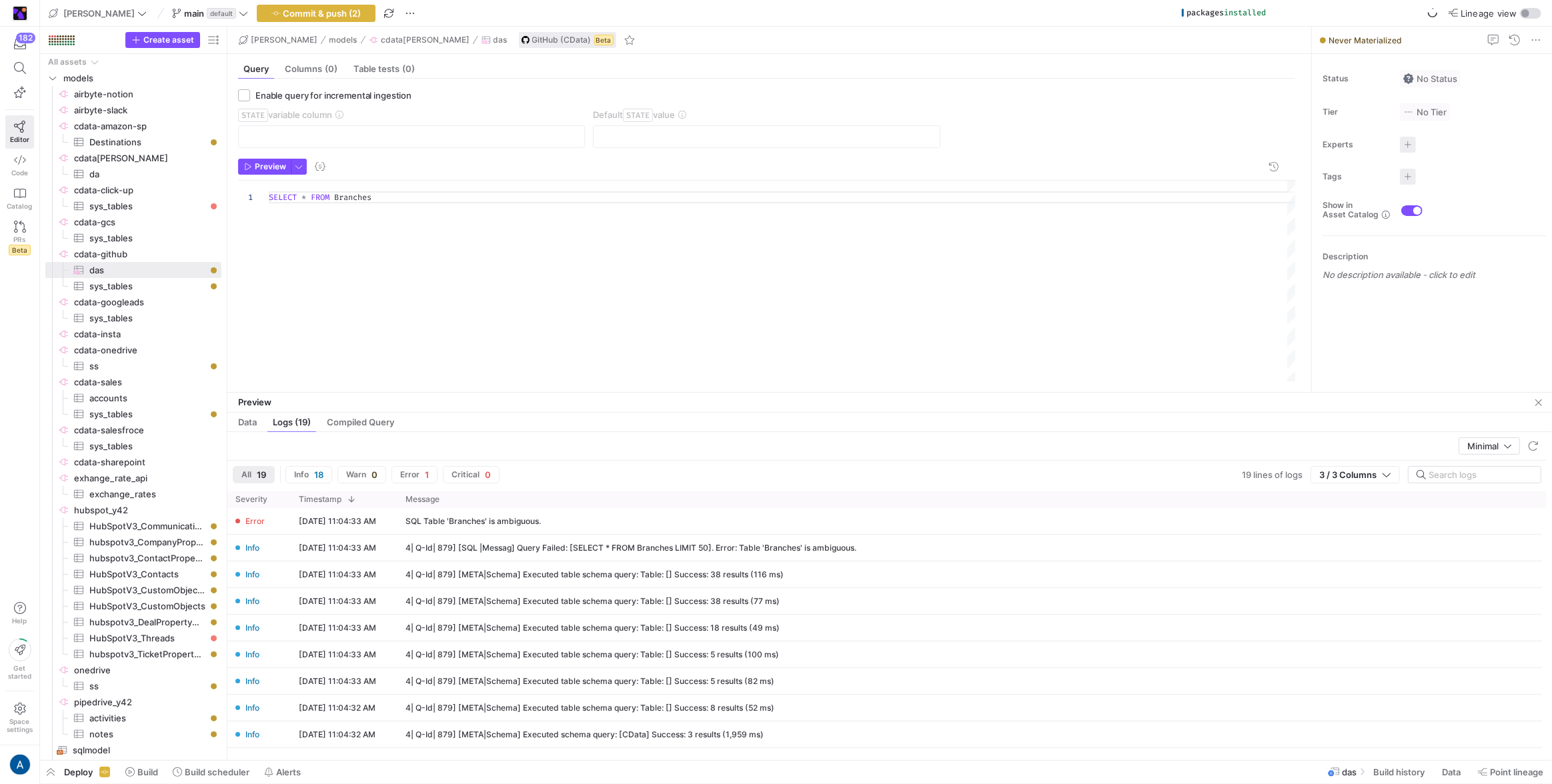
click at [558, 250] on div "SELECT * FROM Branches" at bounding box center [782, 282] width 1028 height 202
click at [298, 166] on span "button" at bounding box center [299, 167] width 15 height 15
click at [268, 278] on p "Detailed" at bounding box center [228, 278] width 146 height 11
click at [150, 283] on input "Detailed All available information will be logged" at bounding box center [144, 288] width 11 height 11
radio input "true"
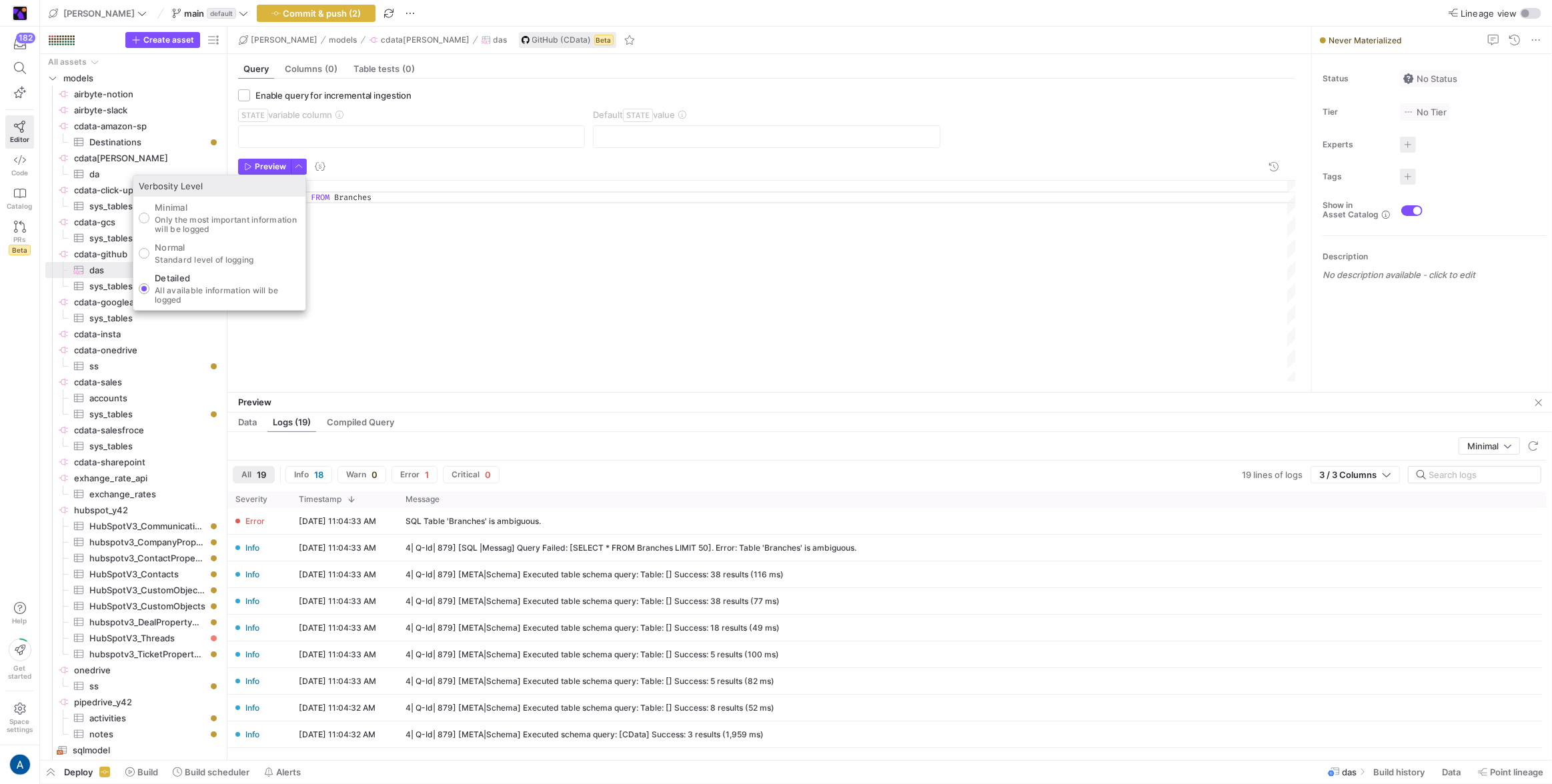
click at [265, 168] on div at bounding box center [776, 392] width 1552 height 784
click at [277, 162] on span "Preview" at bounding box center [270, 167] width 31 height 9
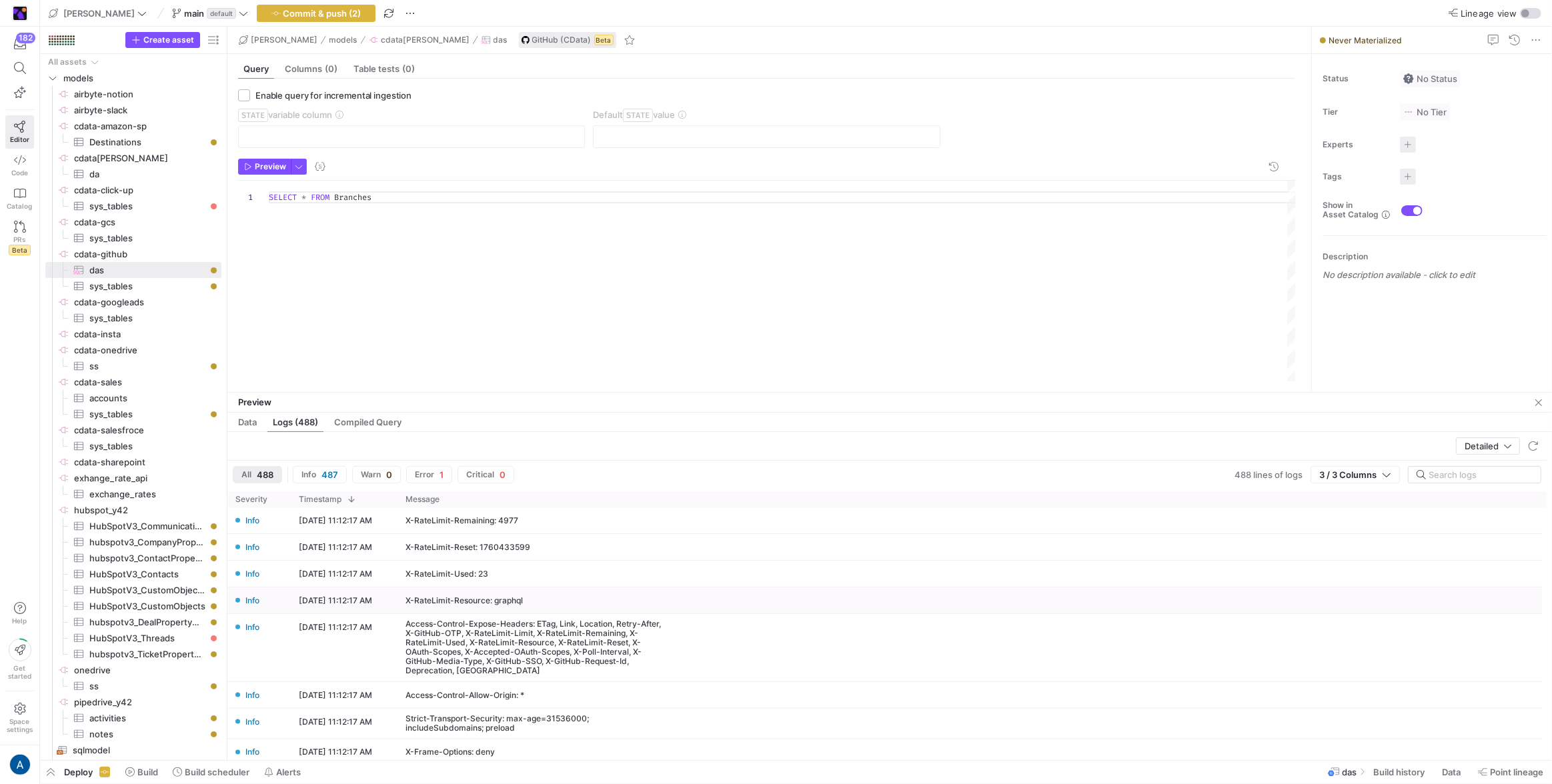
scroll to position [1450, 0]
click at [160, 35] on span "Create asset" at bounding box center [169, 40] width 51 height 9
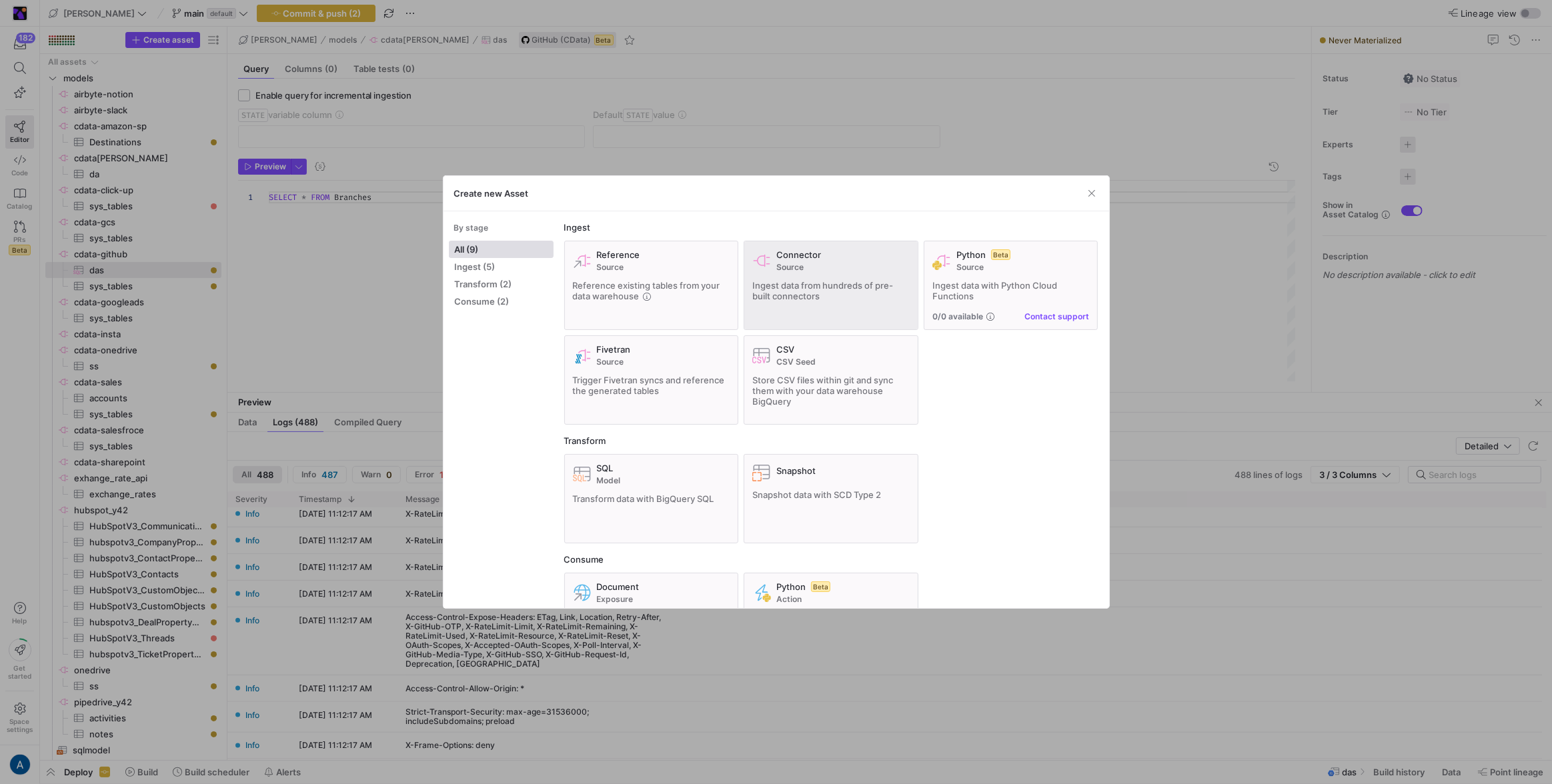
click at [818, 303] on div "Connector Source Ingest data from hundreds of pre-built connectors" at bounding box center [831, 285] width 158 height 72
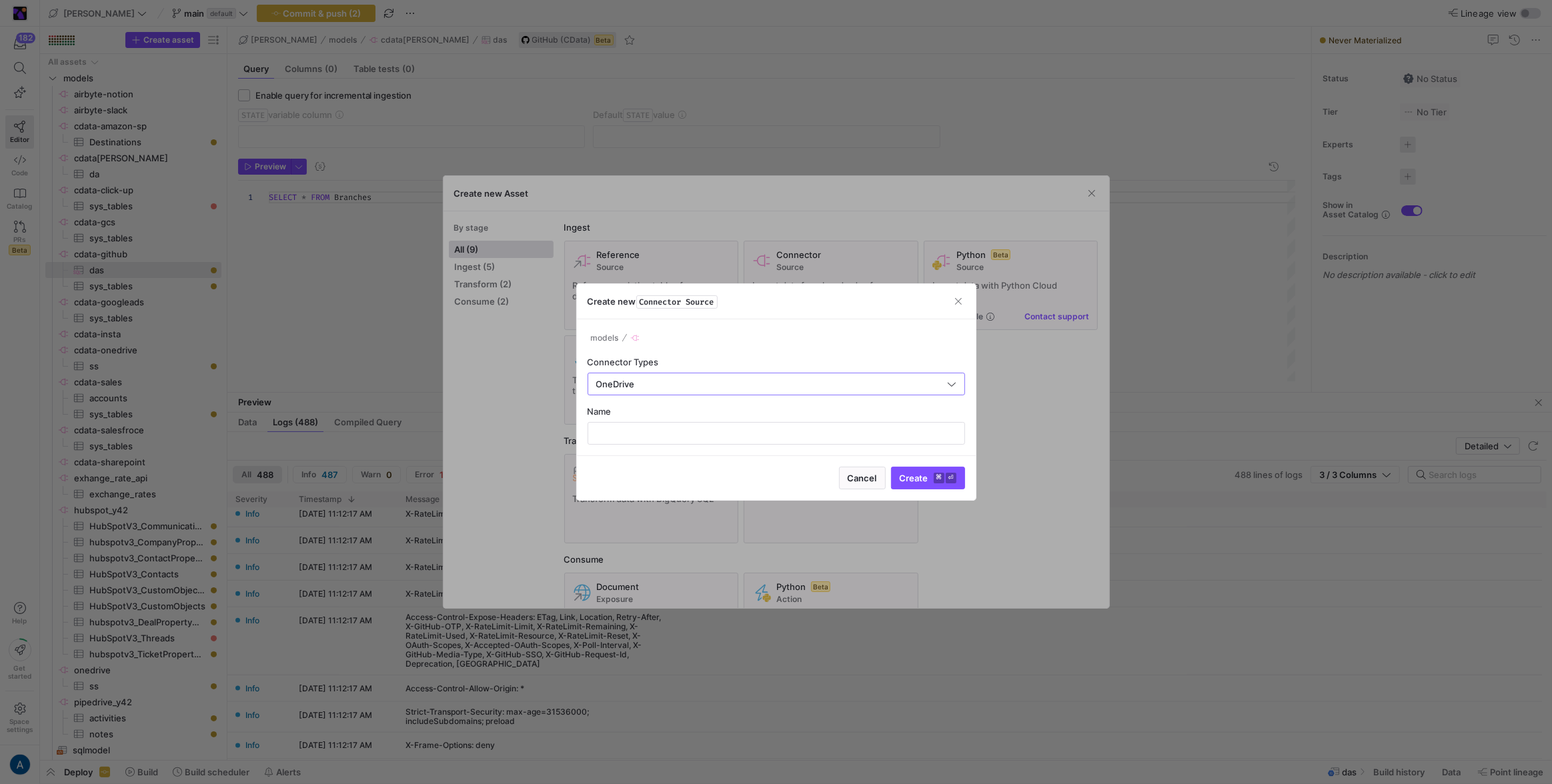
type input "OneDrive"
click at [891, 467] on button "Create ⌘ ⏎" at bounding box center [928, 478] width 74 height 23
click at [793, 434] on input "text" at bounding box center [776, 433] width 355 height 11
type input "c"
type input "cdata-onedrive-2"
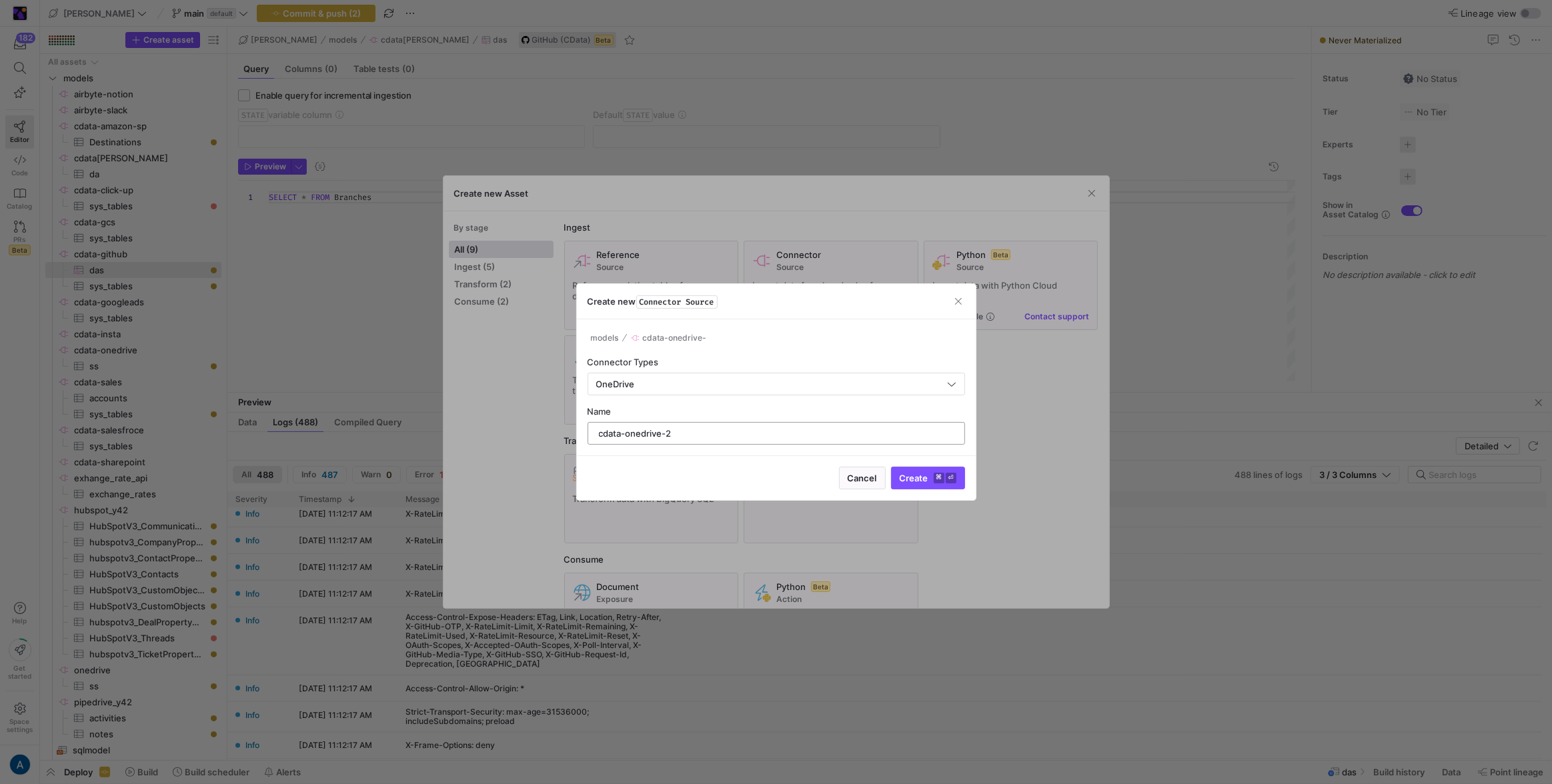
click at [891, 467] on button "Create ⌘ ⏎" at bounding box center [928, 478] width 74 height 23
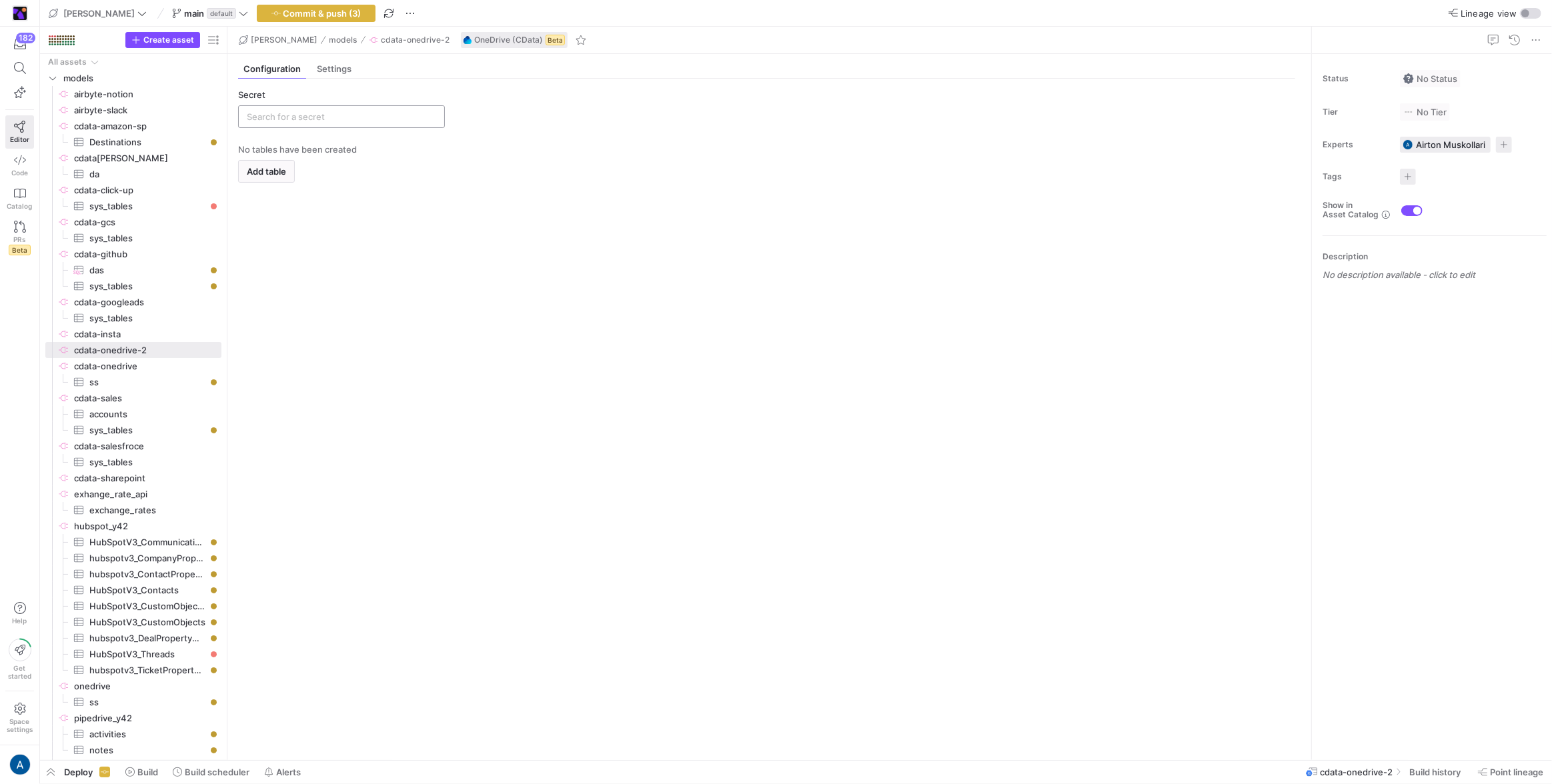
click at [307, 112] on input "text" at bounding box center [341, 117] width 190 height 11
click at [408, 208] on span "Add new" at bounding box center [412, 212] width 37 height 11
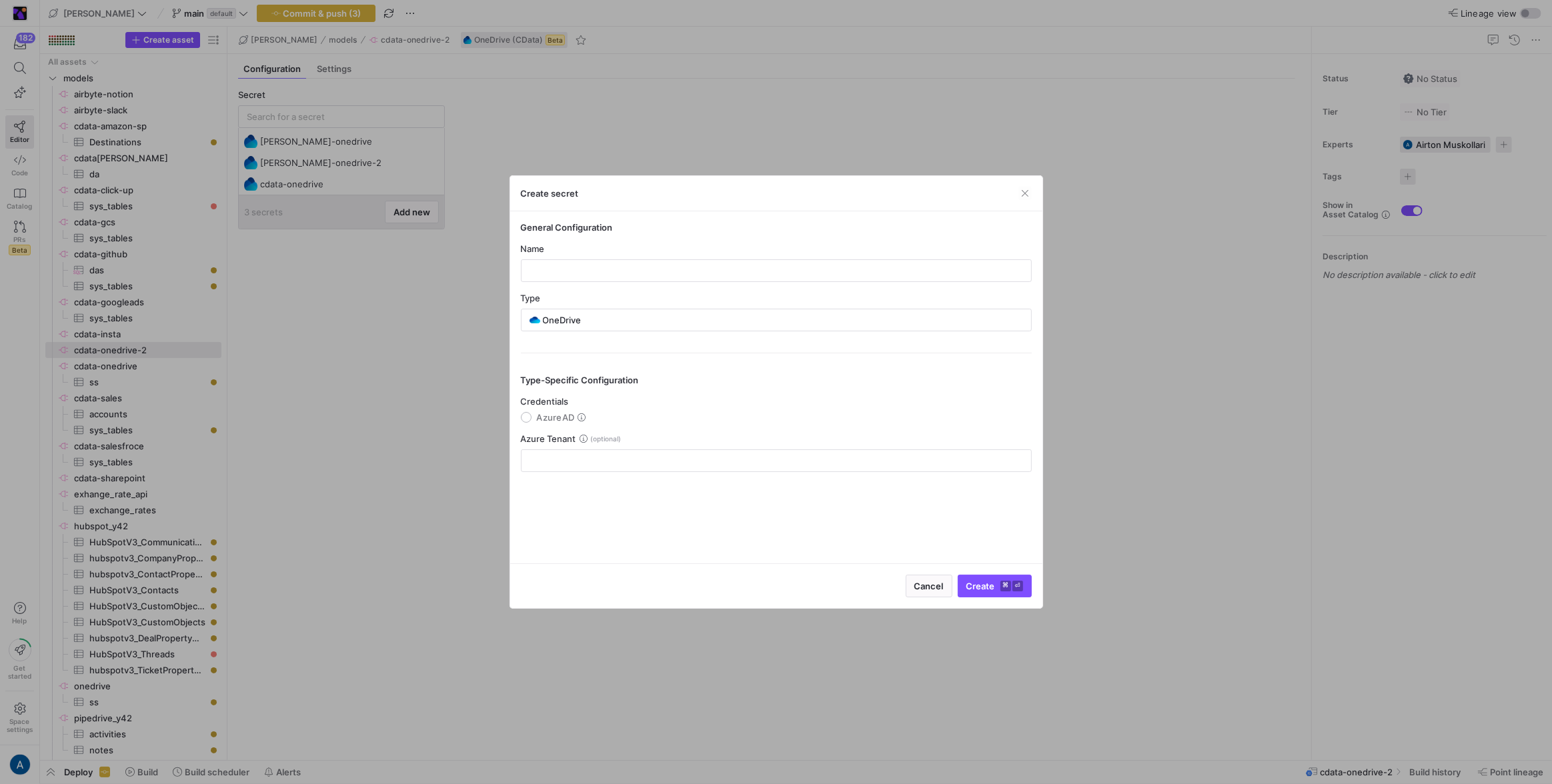
click at [660, 284] on y42-credential-form "General Configuration Name Type OneDrive Type-Specific Configuration Credential…" at bounding box center [776, 347] width 511 height 250
click at [661, 271] on input "text" at bounding box center [776, 270] width 488 height 11
type input "toni_onedrive"
click at [556, 417] on span "AzureAD" at bounding box center [556, 417] width 38 height 11
click at [532, 417] on input "AzureAD" at bounding box center [526, 417] width 11 height 11
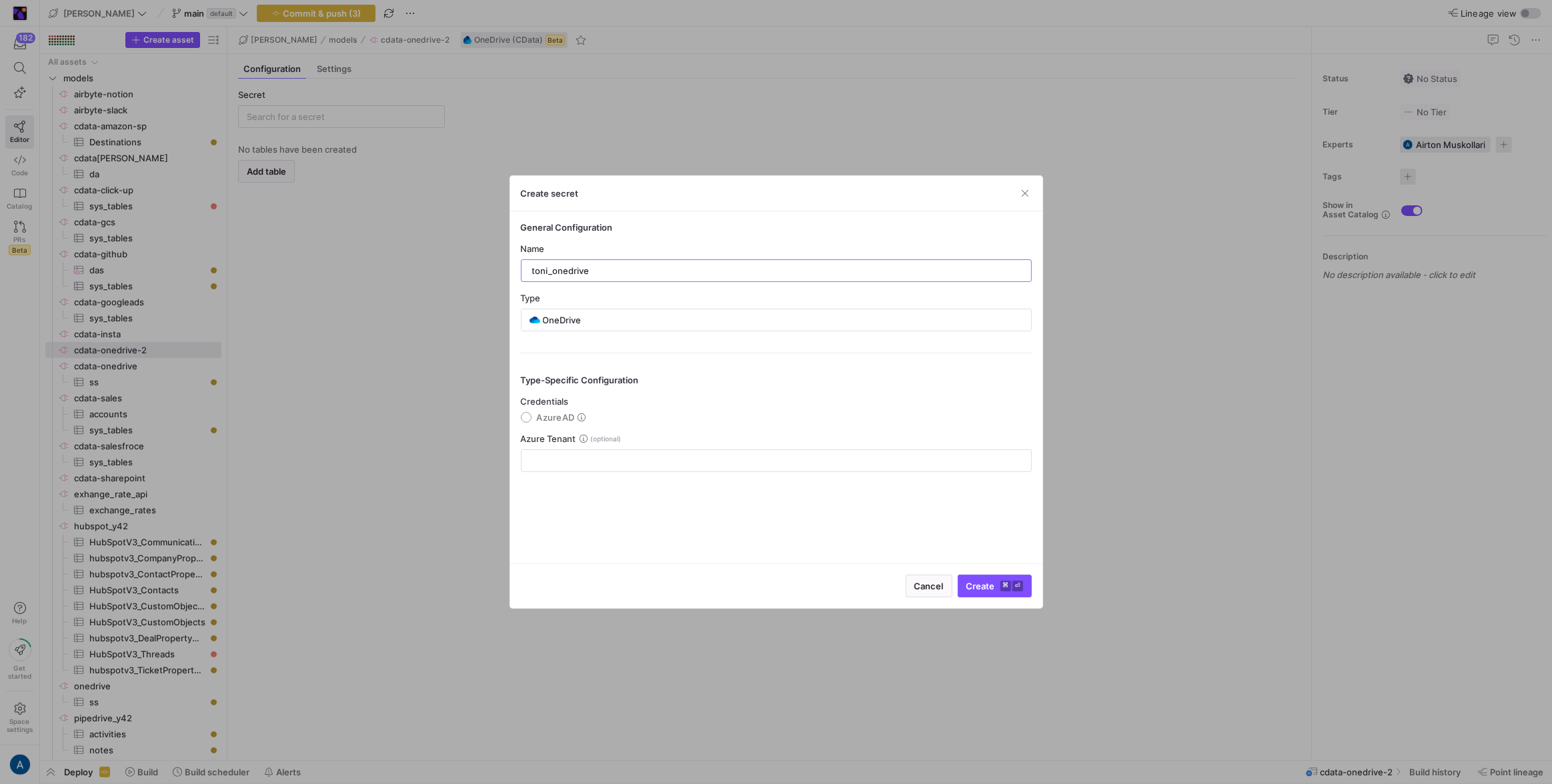
radio input "true"
click at [913, 592] on span "submit" at bounding box center [953, 586] width 158 height 21
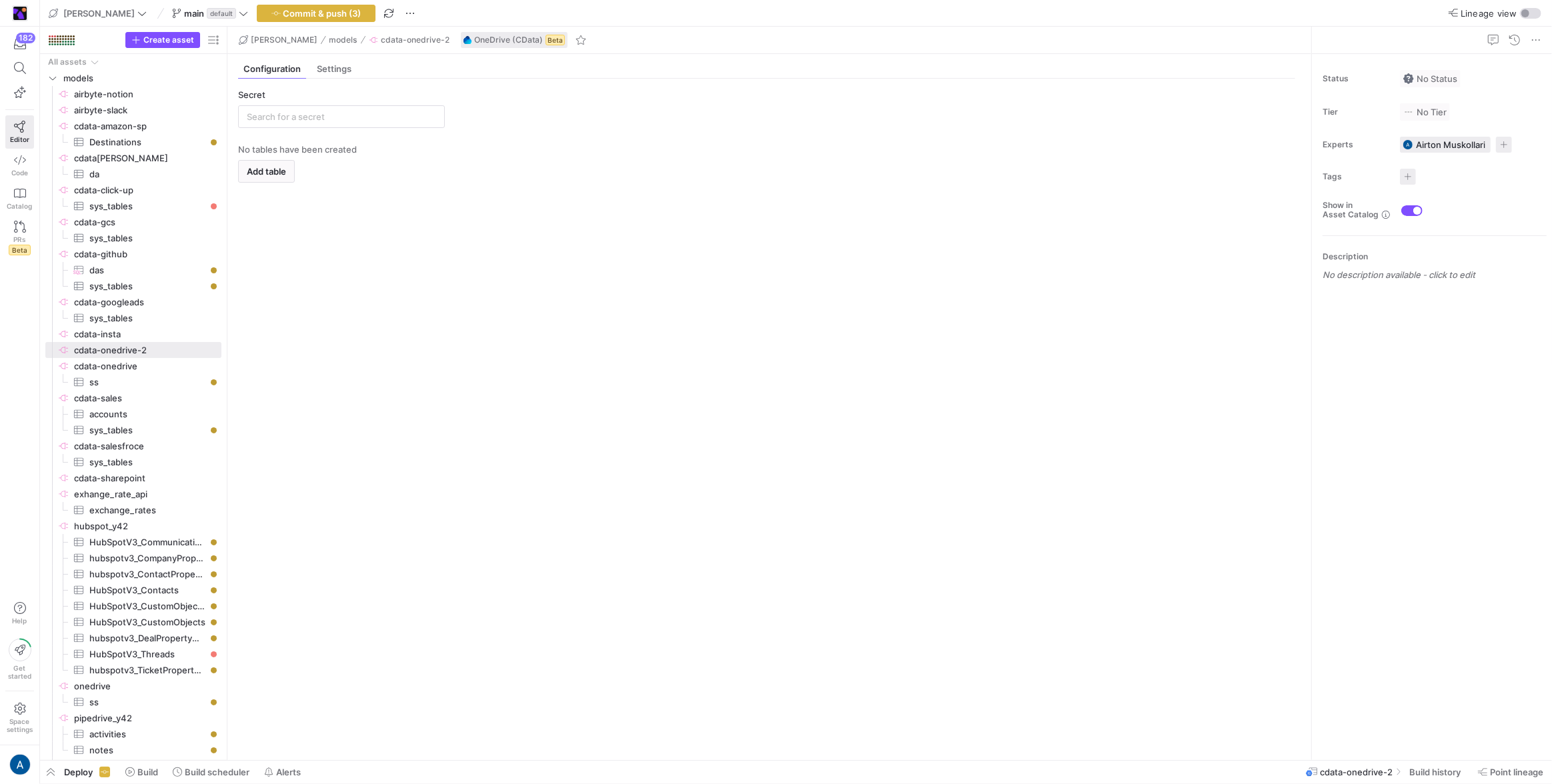
type input "toni_onedrive"
click at [283, 170] on span "Add table" at bounding box center [266, 172] width 39 height 11
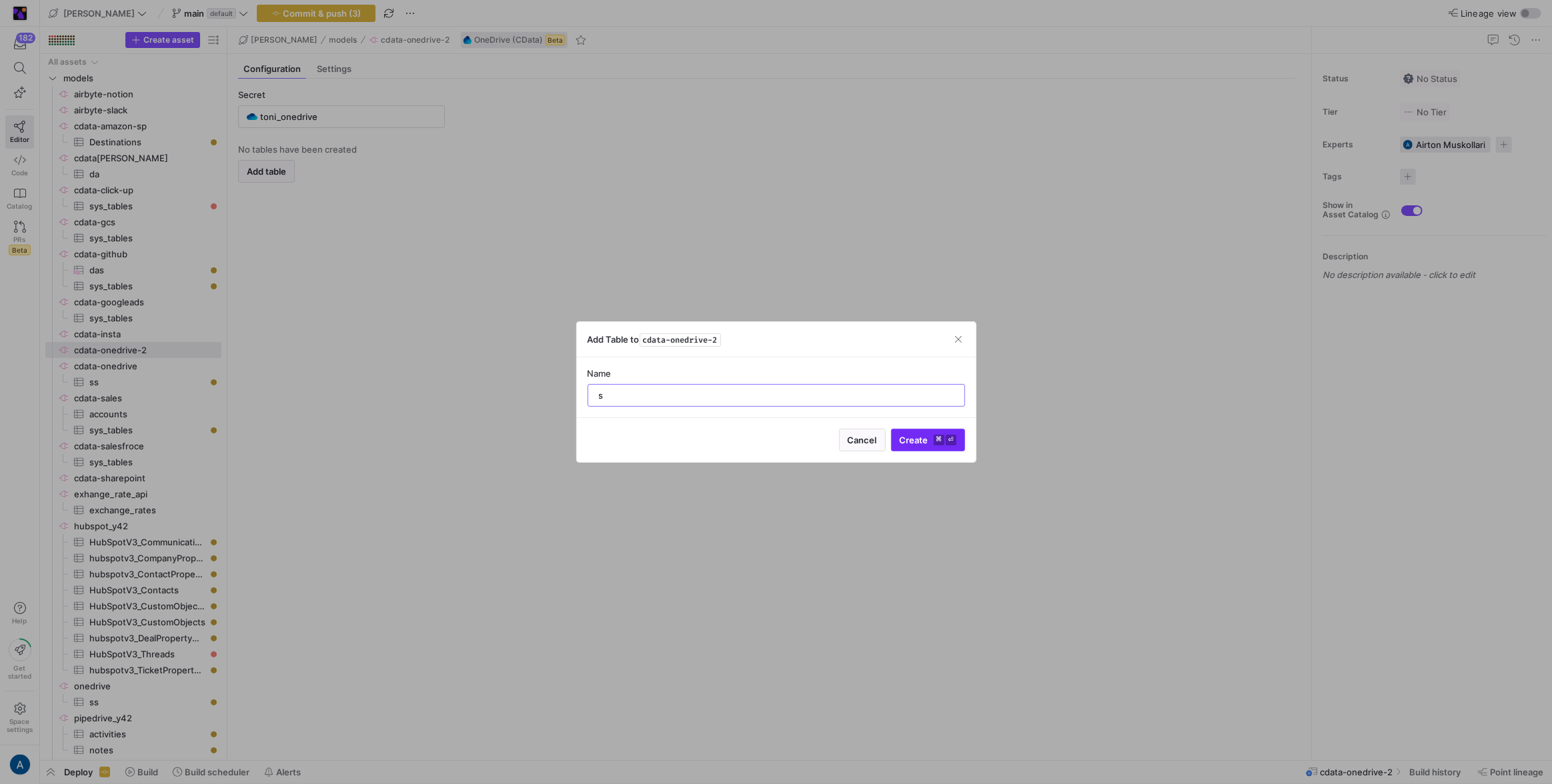
type input "s"
click at [925, 437] on span "Create ⌘ ⏎" at bounding box center [928, 440] width 57 height 11
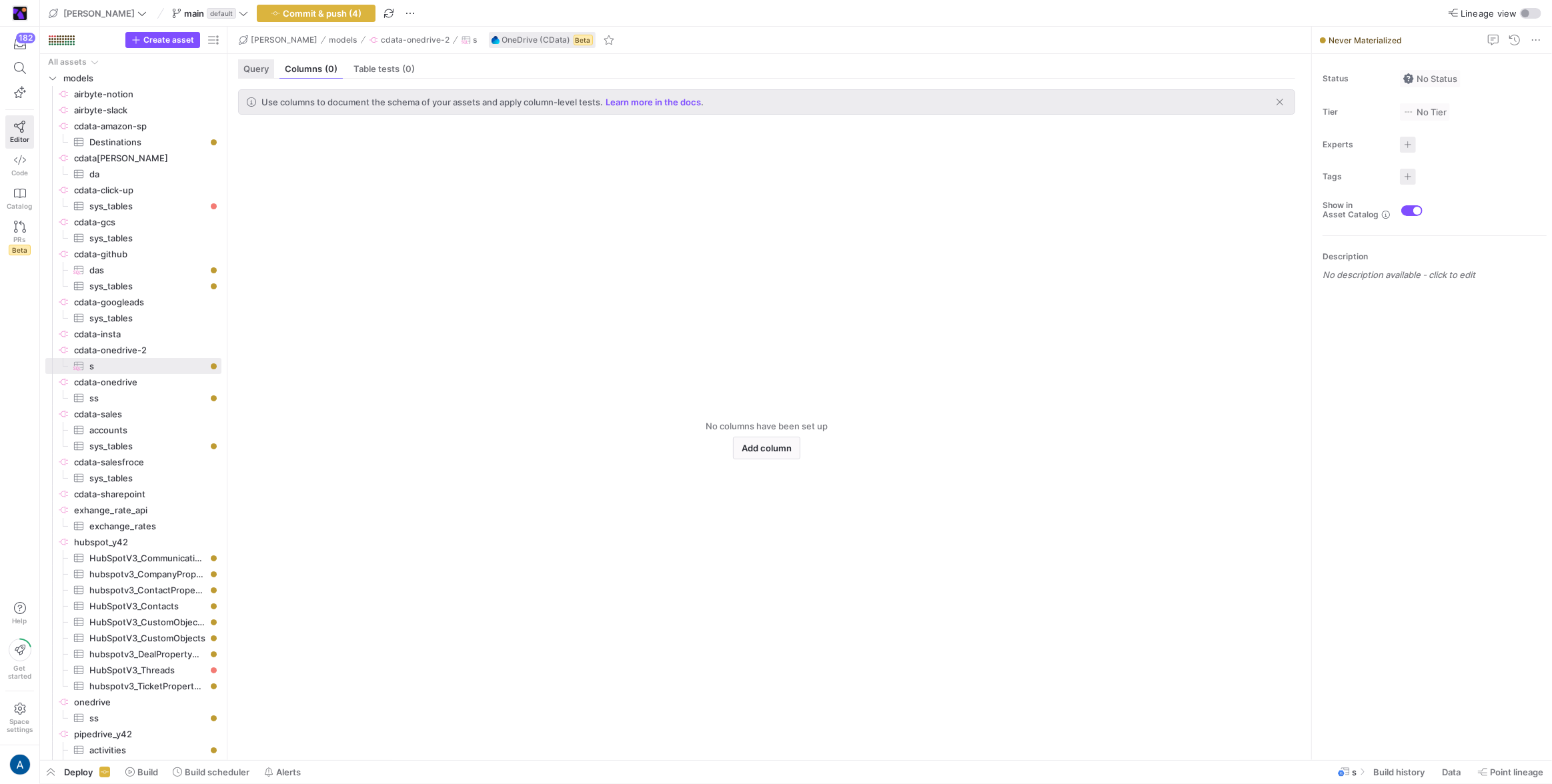
click at [253, 73] on div "Query" at bounding box center [256, 69] width 36 height 19
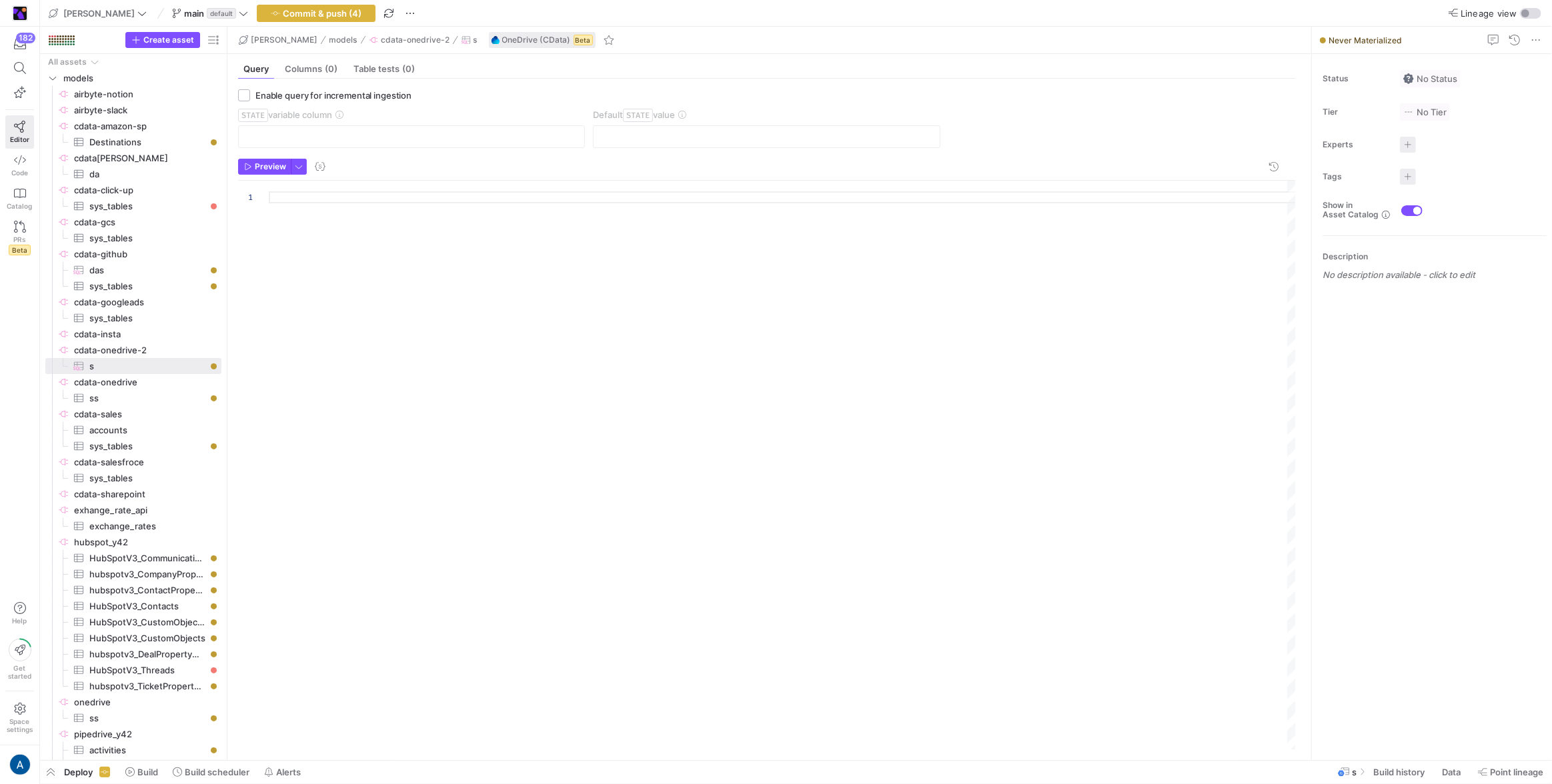
click at [363, 195] on div at bounding box center [782, 465] width 1028 height 570
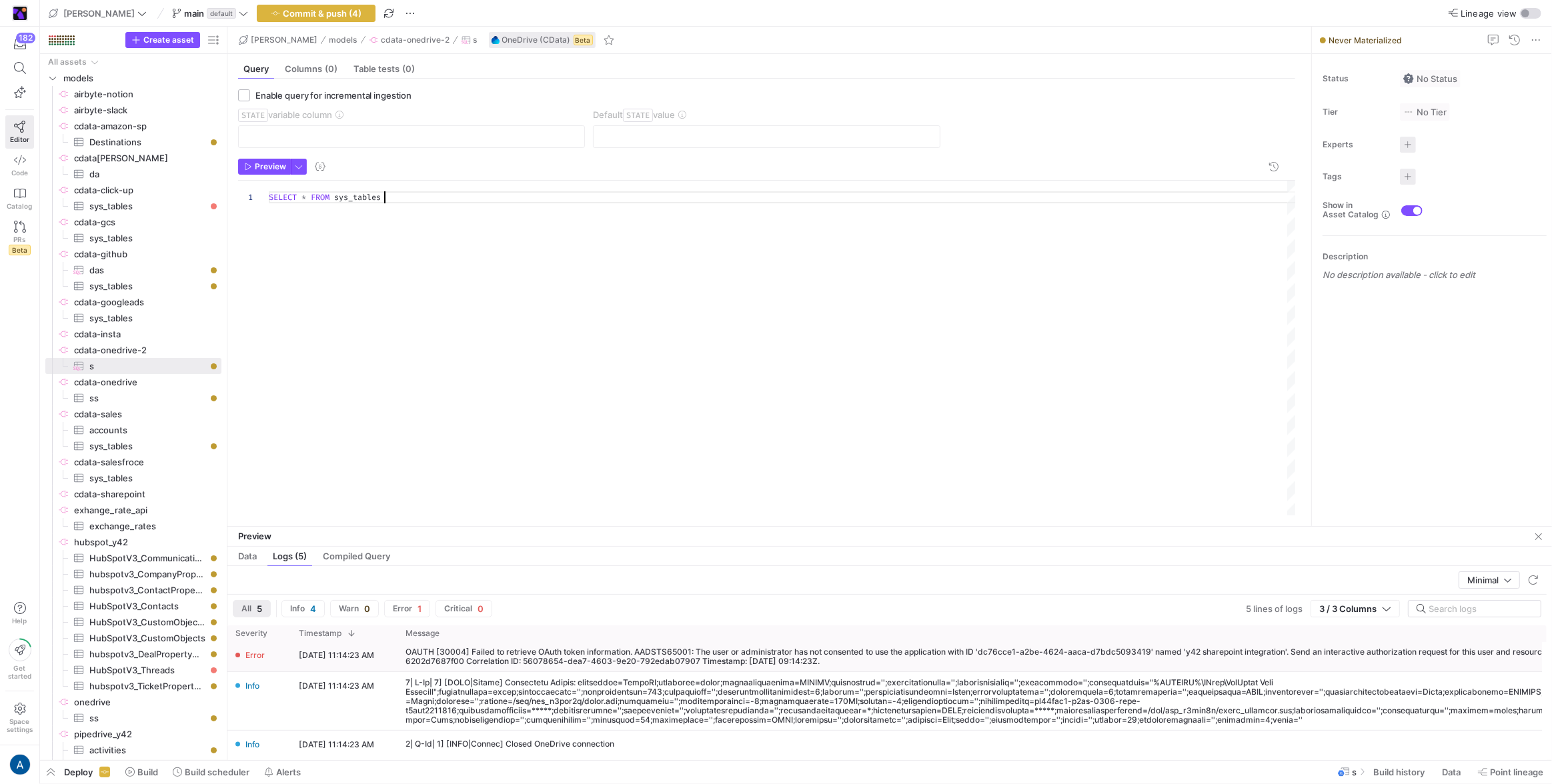
type textarea "SELECT * FROM sys_tables"
click at [783, 666] on div "OAUTH [30004] Failed to retrieve OAuth token information. AADSTS65001: The user…" at bounding box center [1062, 656] width 1329 height 30
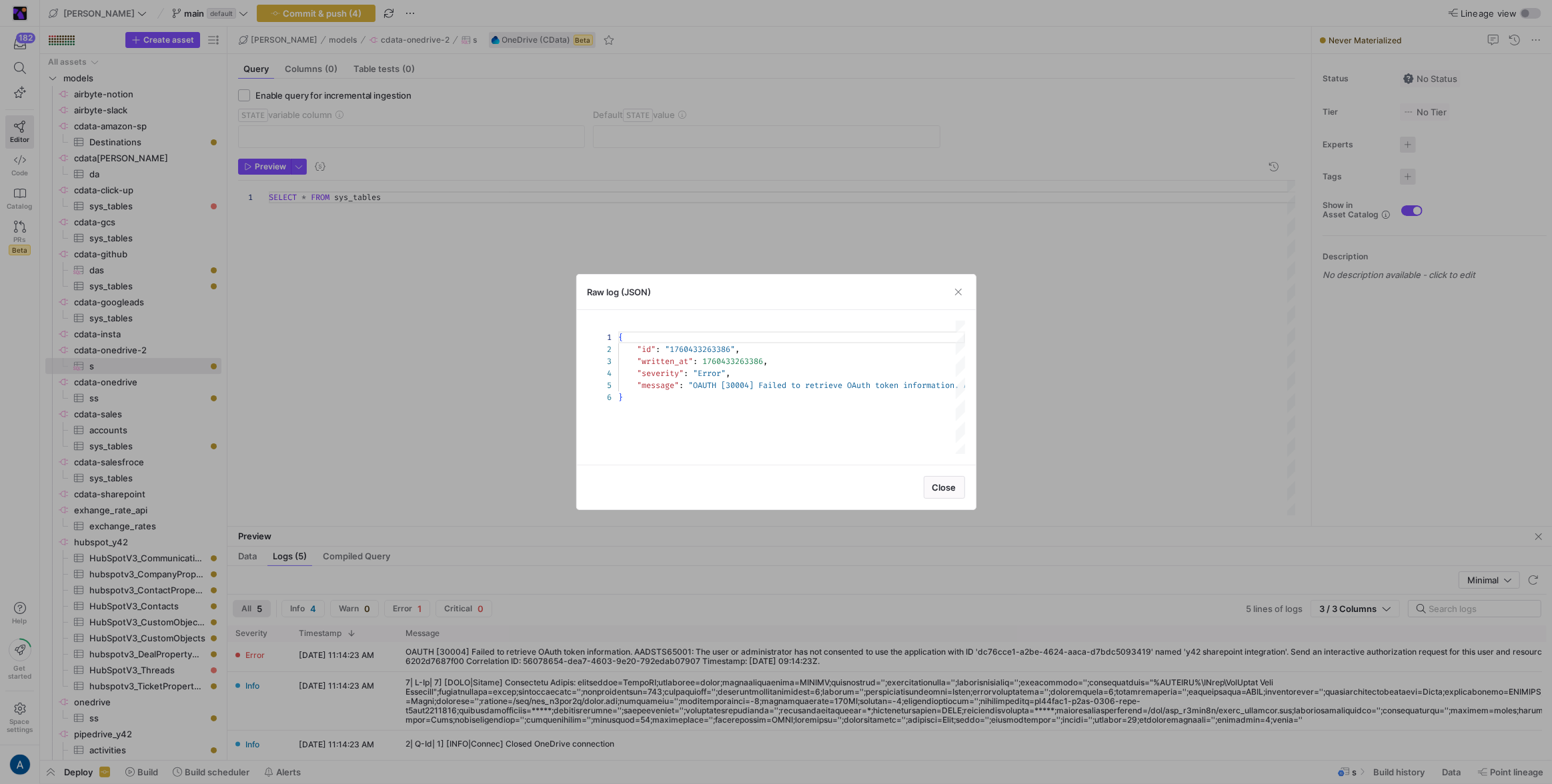
scroll to position [47, 0]
click at [618, 446] on div at bounding box center [645, 450] width 54 height 8
click at [436, 264] on div at bounding box center [776, 392] width 1552 height 784
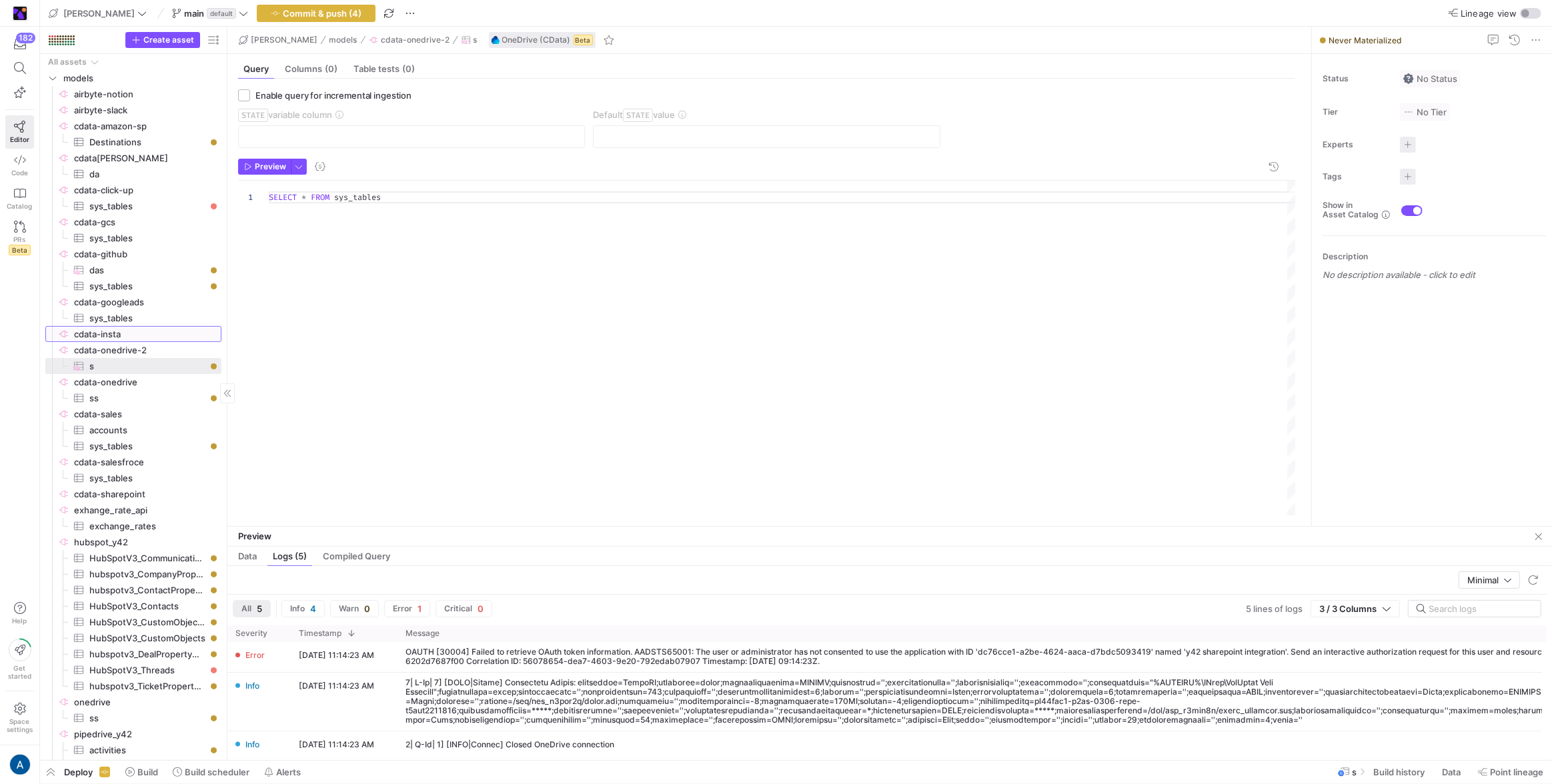
click at [146, 339] on span "cdata-insta​​​​​​​​" at bounding box center [147, 334] width 146 height 15
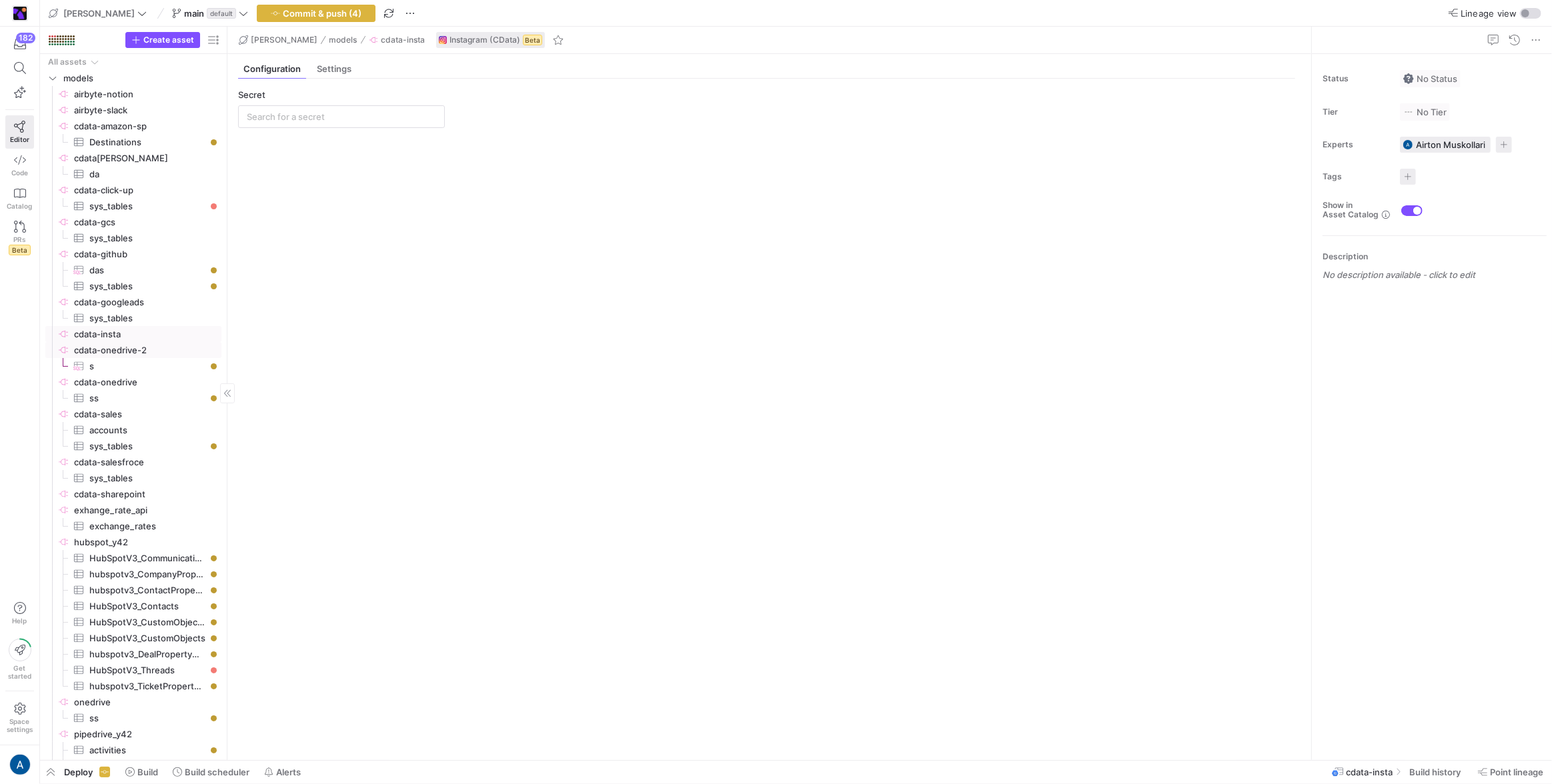
click at [140, 350] on span "cdata-onedrive-2​​​​​​​​" at bounding box center [147, 350] width 146 height 15
type input "toni_onedrive"
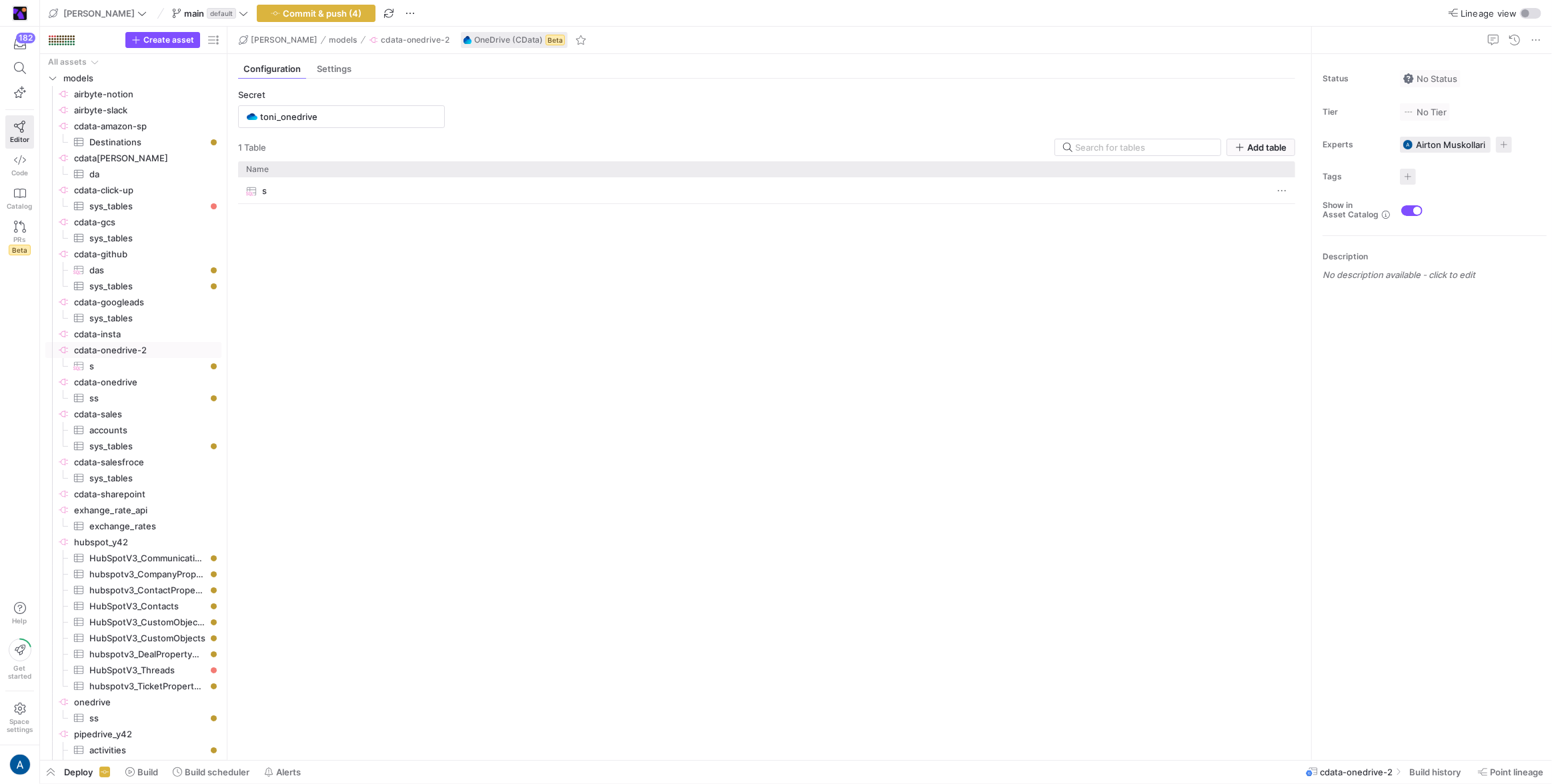
click at [315, 129] on y42-source-config-entity-configuration-tables-view "Secret toni_onedrive 1 Table Add table Drag here to set row groups Drag here to…" at bounding box center [766, 419] width 1057 height 660
click at [322, 120] on input "toni_onedrive" at bounding box center [348, 117] width 176 height 11
click at [447, 173] on div "Name" at bounding box center [754, 169] width 1016 height 15
click at [421, 173] on div "Name" at bounding box center [754, 169] width 1016 height 9
click at [345, 118] on input "toni_onedrive" at bounding box center [348, 117] width 176 height 11
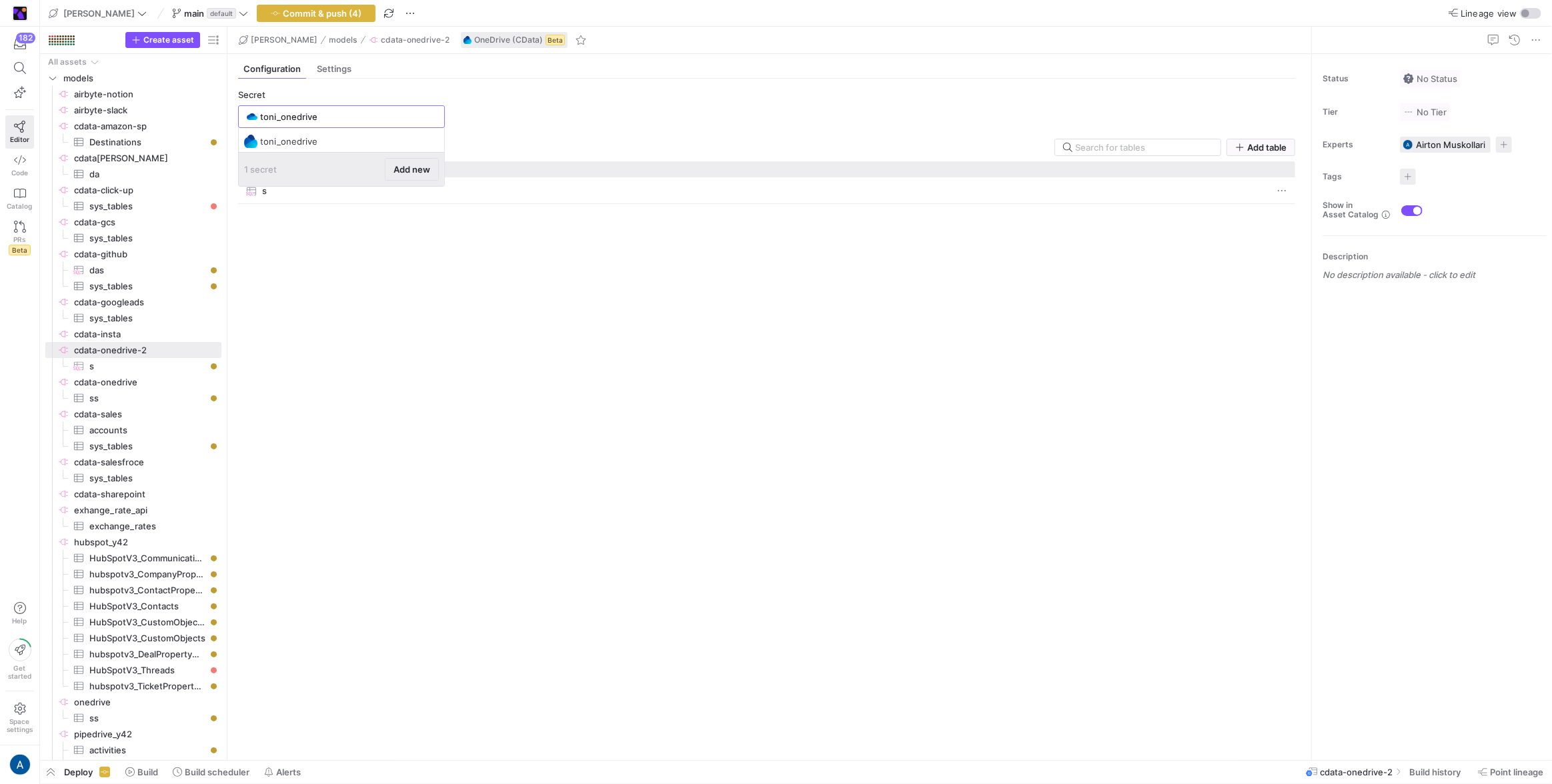
click at [414, 176] on span at bounding box center [412, 170] width 53 height 21
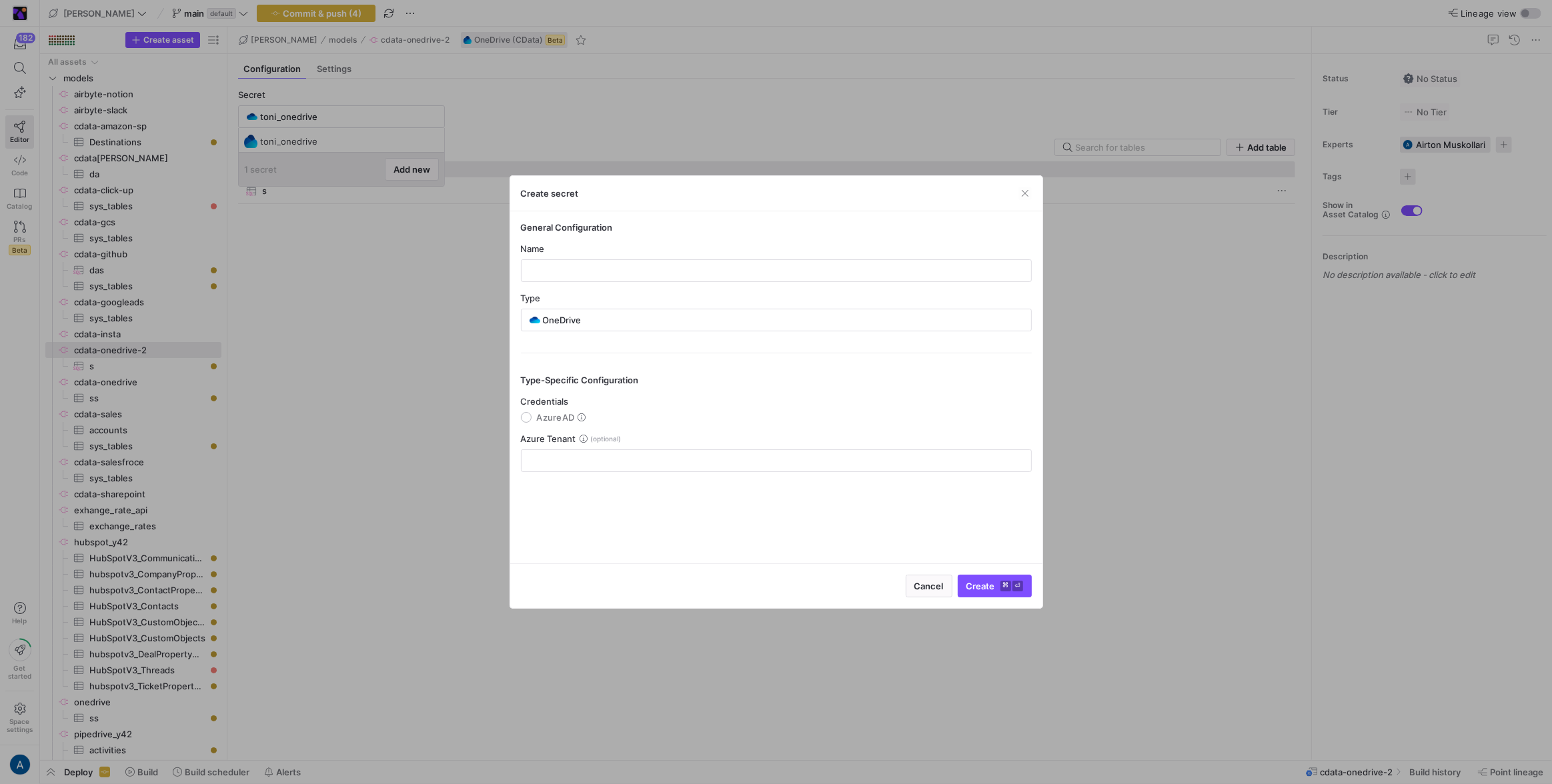
click at [627, 252] on div "Name" at bounding box center [776, 248] width 511 height 11
click at [628, 260] on div at bounding box center [776, 270] width 488 height 21
type input "knp_dnc"
click at [619, 463] on input "text" at bounding box center [776, 461] width 488 height 11
click at [567, 417] on span "AzureAD" at bounding box center [556, 417] width 38 height 11
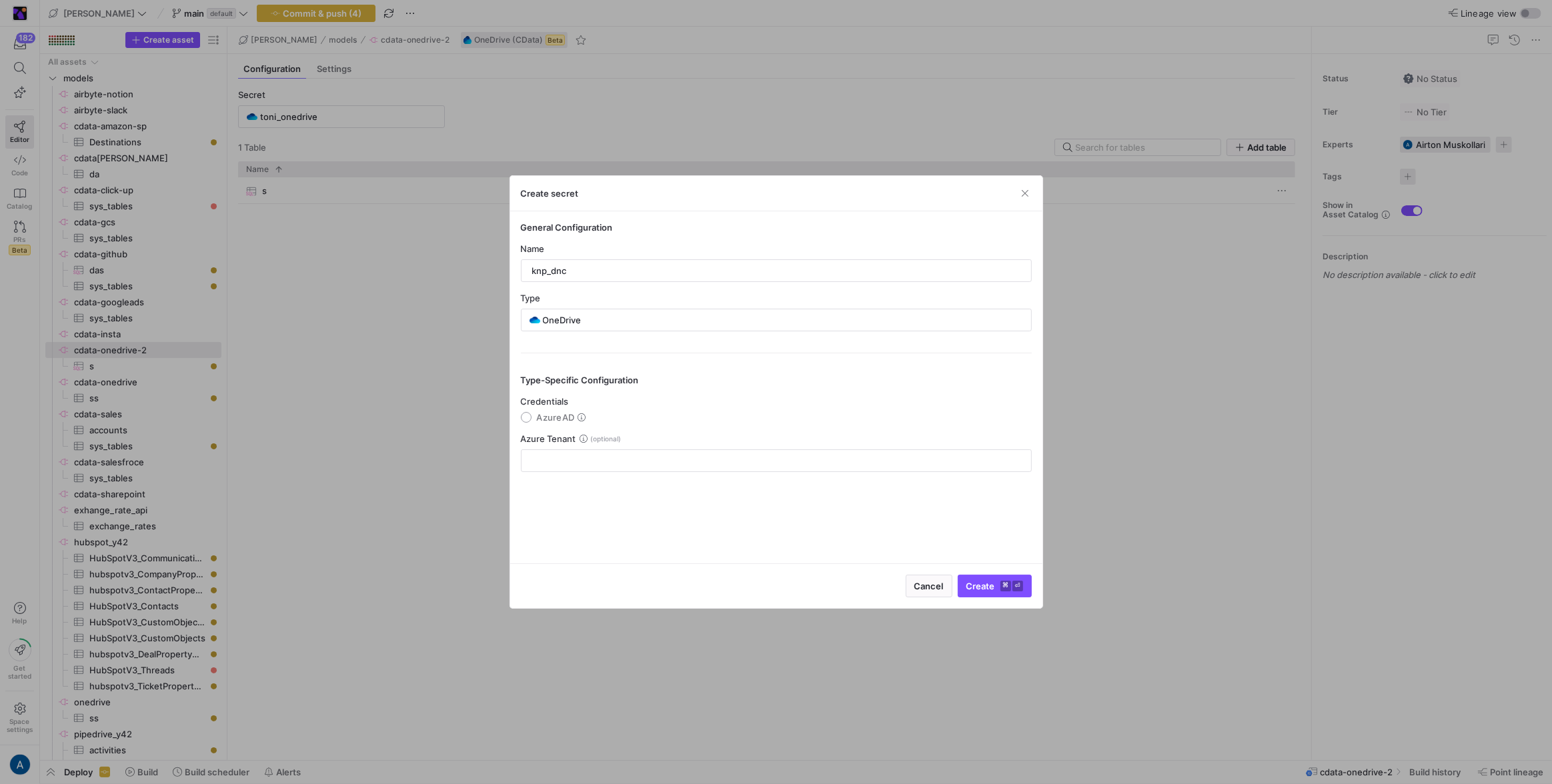
click at [532, 417] on input "AzureAD" at bounding box center [526, 417] width 11 height 11
radio input "true"
click at [922, 582] on span "Authorize with OneDrive" at bounding box center [933, 586] width 102 height 11
